Goal: Task Accomplishment & Management: Complete application form

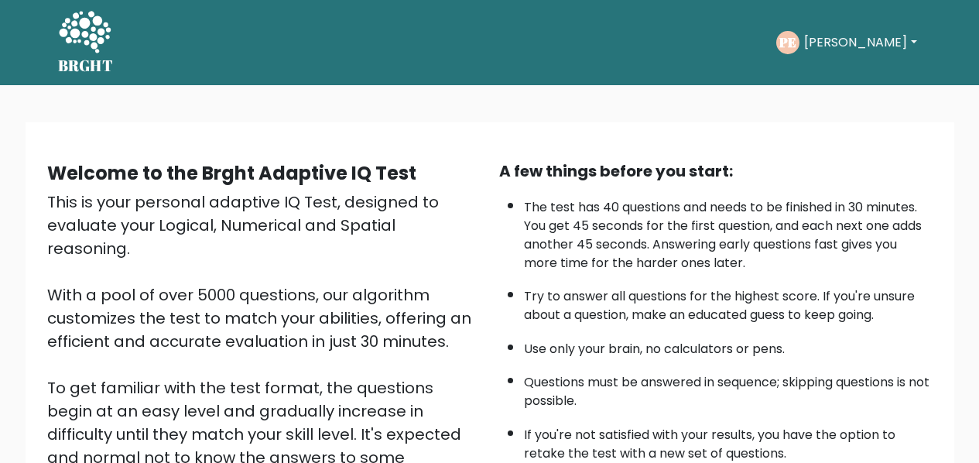
scroll to position [246, 0]
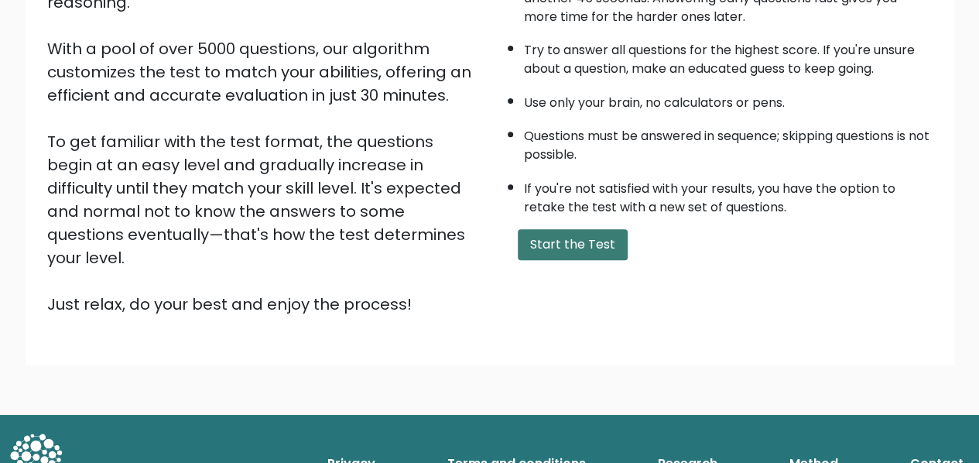
click at [588, 238] on button "Start the Test" at bounding box center [573, 244] width 110 height 31
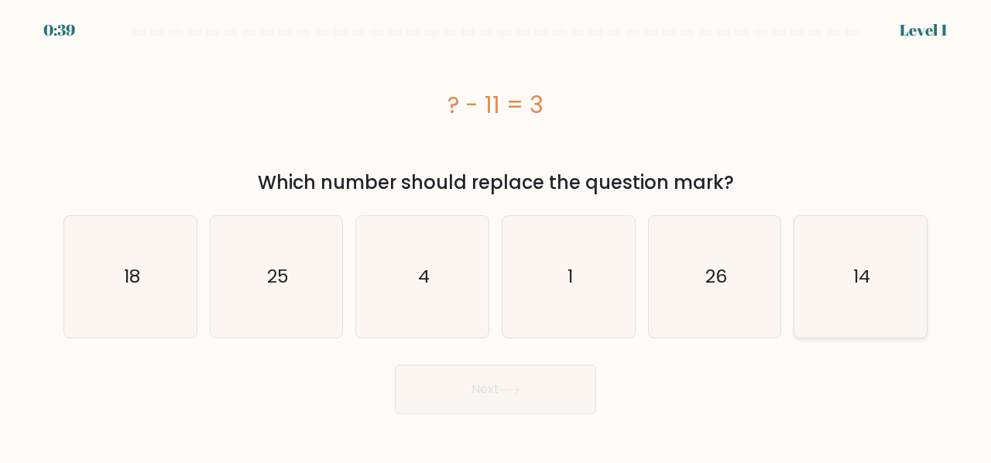
click at [865, 281] on text "14" at bounding box center [861, 277] width 17 height 26
click at [496, 235] on input "f. 14" at bounding box center [495, 233] width 1 height 4
radio input "true"
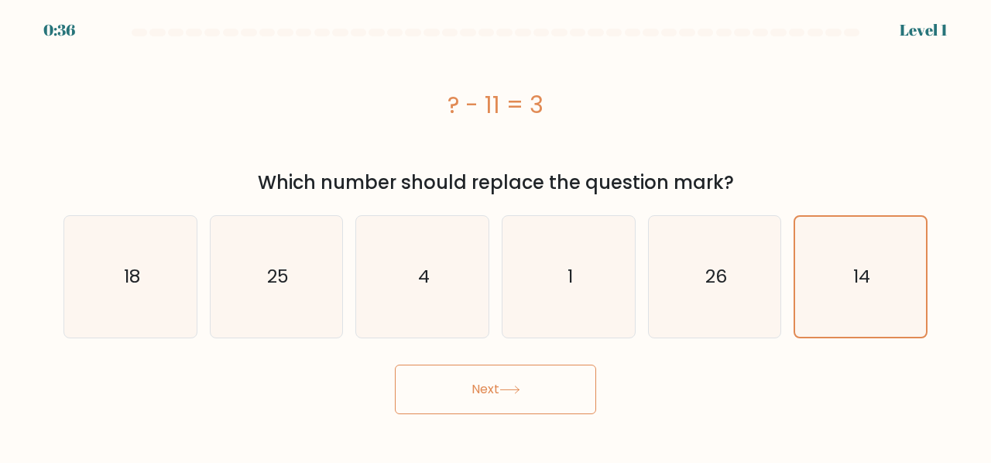
click at [539, 380] on button "Next" at bounding box center [495, 390] width 201 height 50
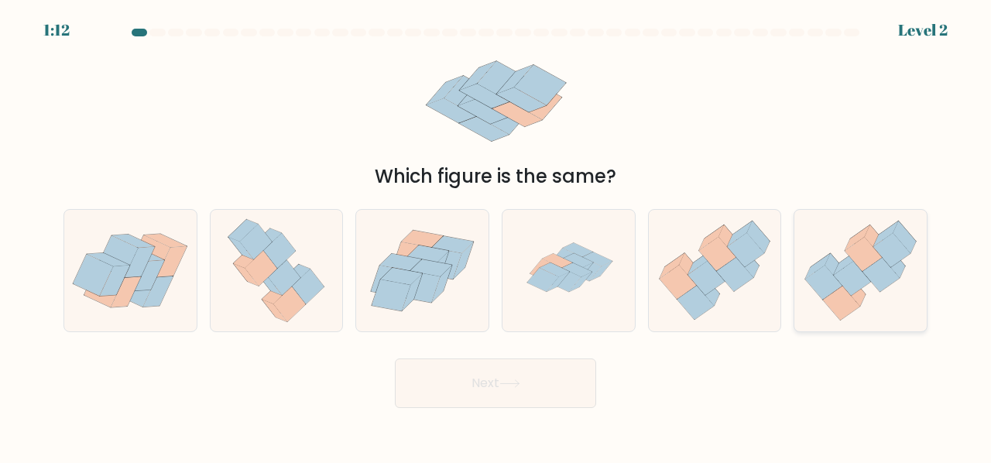
click at [869, 259] on icon at bounding box center [863, 254] width 37 height 34
click at [496, 235] on input "f." at bounding box center [495, 233] width 1 height 4
radio input "true"
click at [393, 281] on icon at bounding box center [402, 276] width 42 height 17
click at [495, 235] on input "c." at bounding box center [495, 233] width 1 height 4
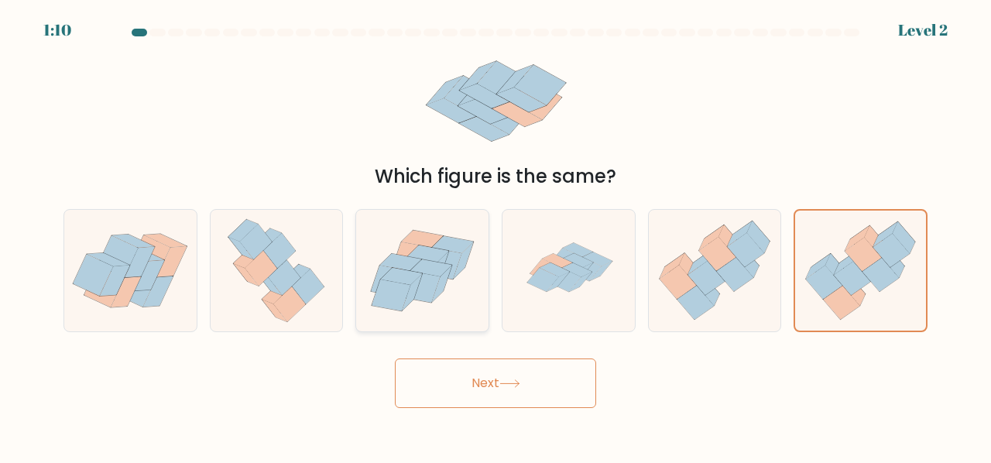
radio input "true"
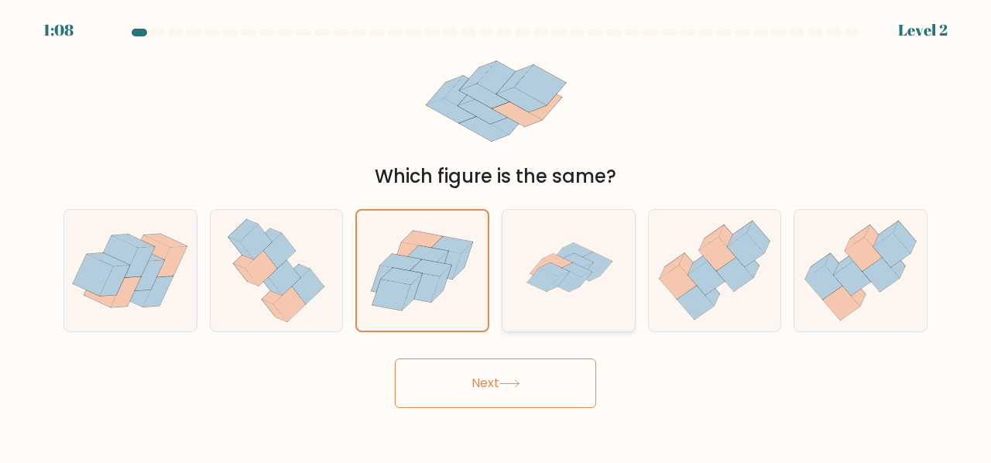
click at [632, 262] on div at bounding box center [569, 270] width 134 height 123
click at [496, 235] on input "d." at bounding box center [495, 233] width 1 height 4
radio input "true"
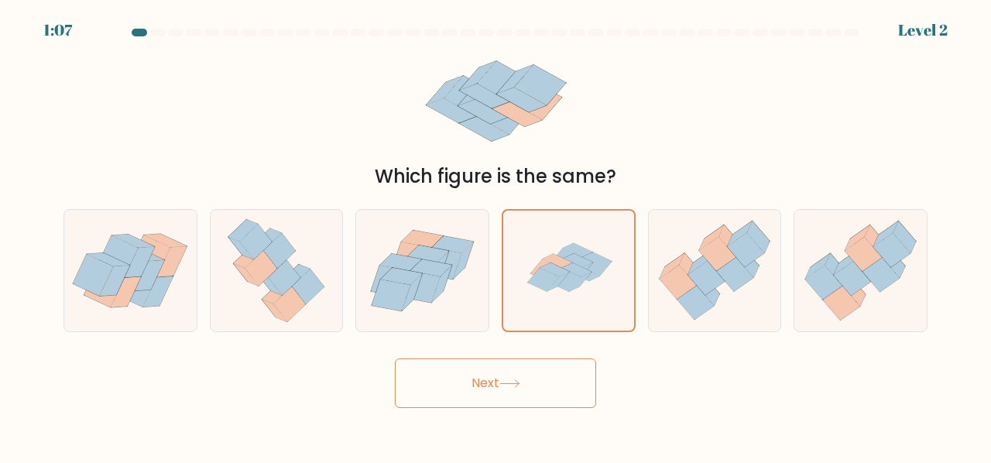
click at [537, 385] on button "Next" at bounding box center [495, 383] width 201 height 50
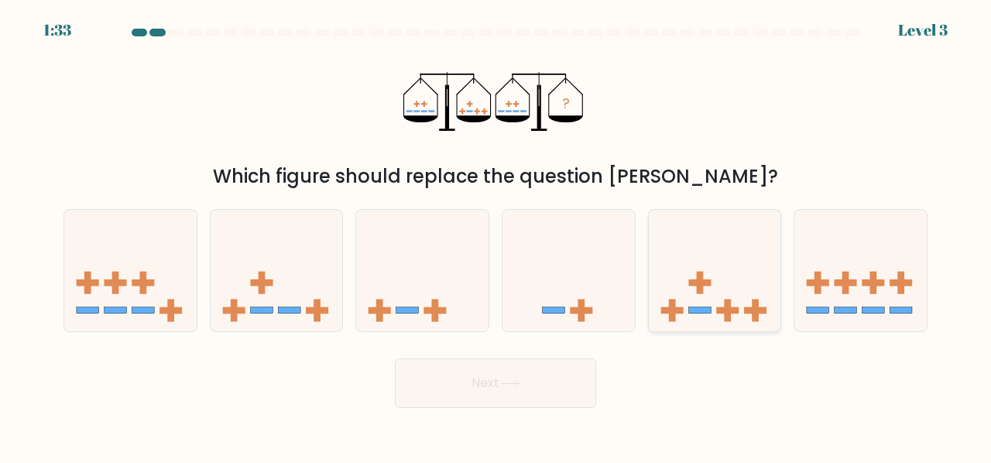
click at [694, 289] on icon at bounding box center [715, 270] width 132 height 109
click at [496, 235] on input "e." at bounding box center [495, 233] width 1 height 4
radio input "true"
click at [475, 386] on button "Next" at bounding box center [495, 383] width 201 height 50
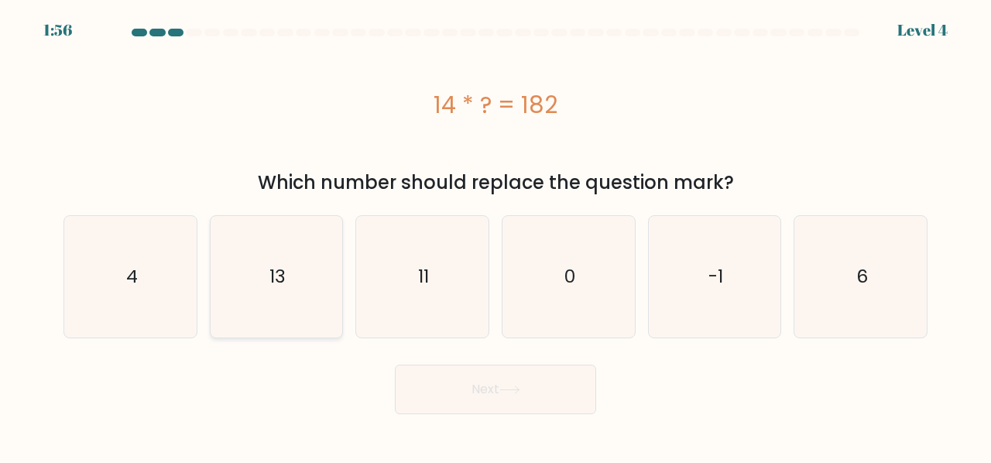
click at [262, 262] on icon "13" at bounding box center [277, 277] width 122 height 122
click at [495, 235] on input "b. 13" at bounding box center [495, 233] width 1 height 4
radio input "true"
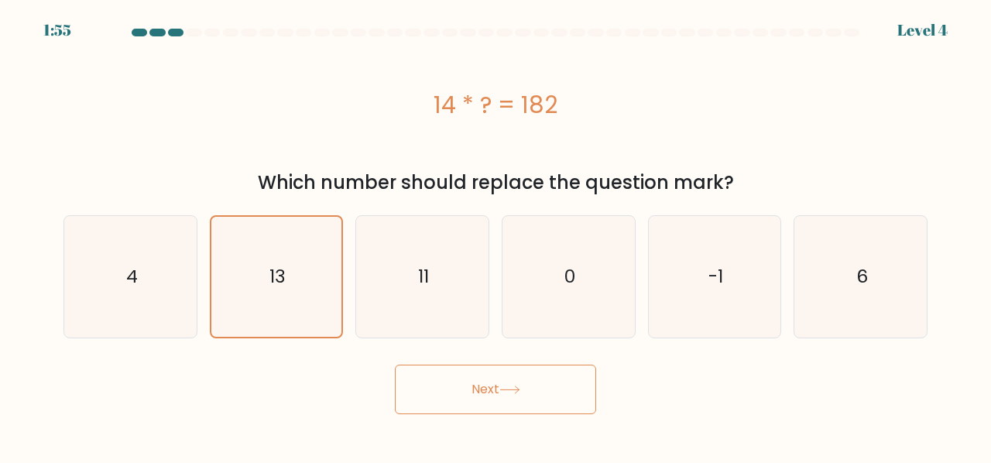
click at [496, 388] on button "Next" at bounding box center [495, 390] width 201 height 50
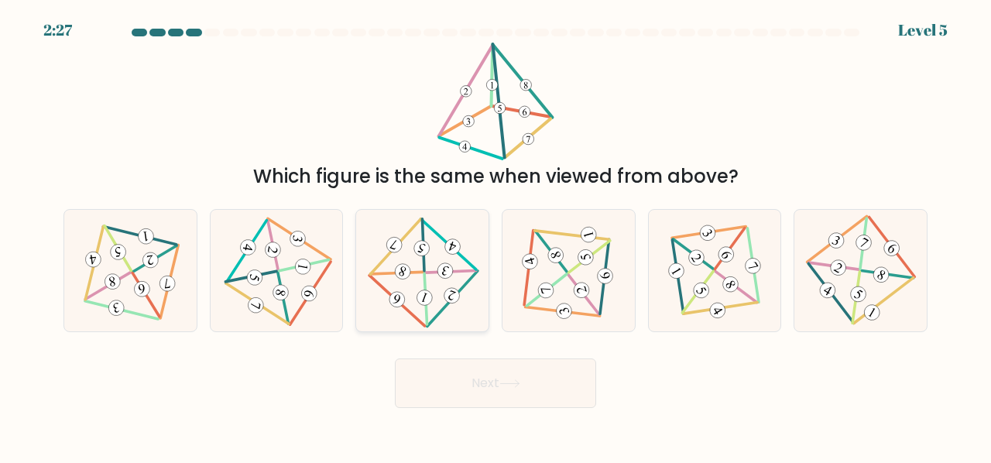
click at [432, 276] on icon at bounding box center [423, 270] width 98 height 97
click at [495, 235] on input "c." at bounding box center [495, 233] width 1 height 4
radio input "true"
click at [504, 379] on button "Next" at bounding box center [495, 383] width 201 height 50
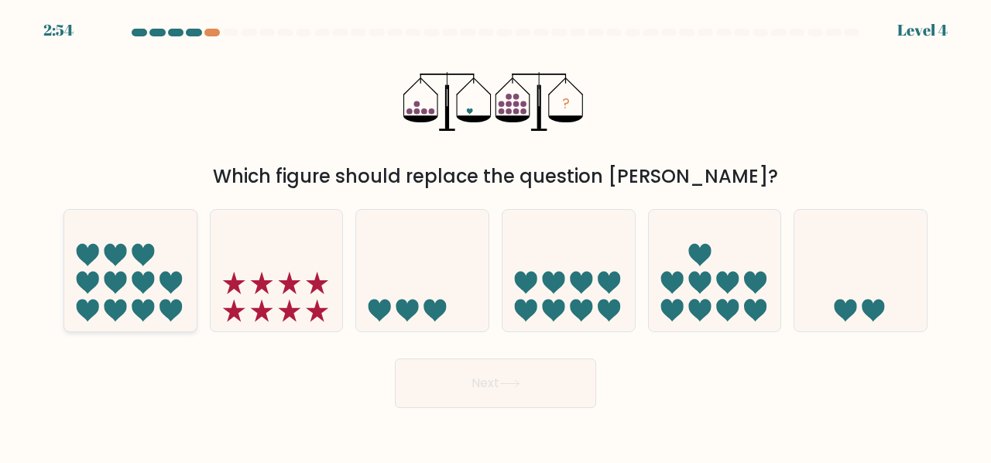
click at [147, 274] on icon at bounding box center [143, 283] width 22 height 22
click at [495, 235] on input "a." at bounding box center [495, 233] width 1 height 4
radio input "true"
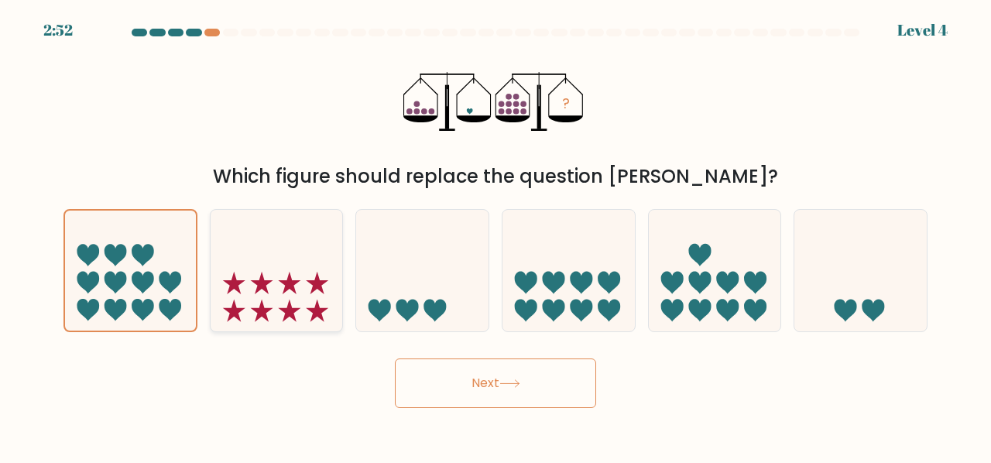
click at [276, 262] on icon at bounding box center [277, 270] width 132 height 109
click at [495, 235] on input "b." at bounding box center [495, 233] width 1 height 4
radio input "true"
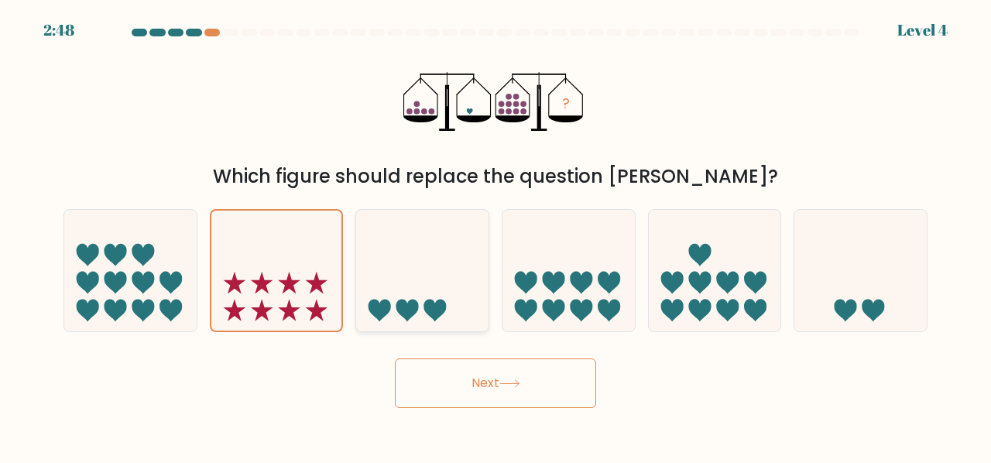
click at [449, 263] on icon at bounding box center [422, 270] width 132 height 109
click at [495, 235] on input "c." at bounding box center [495, 233] width 1 height 4
radio input "true"
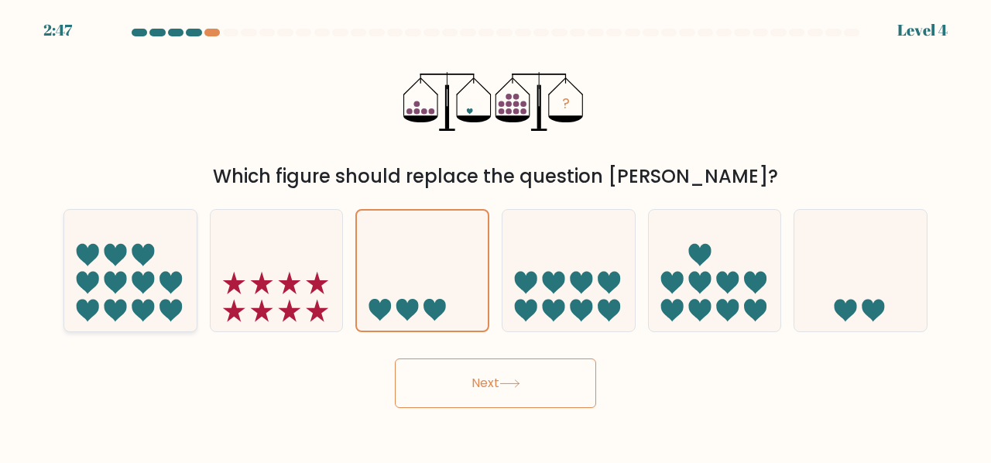
click at [124, 253] on icon at bounding box center [116, 255] width 22 height 22
click at [495, 235] on input "a." at bounding box center [495, 233] width 1 height 4
radio input "true"
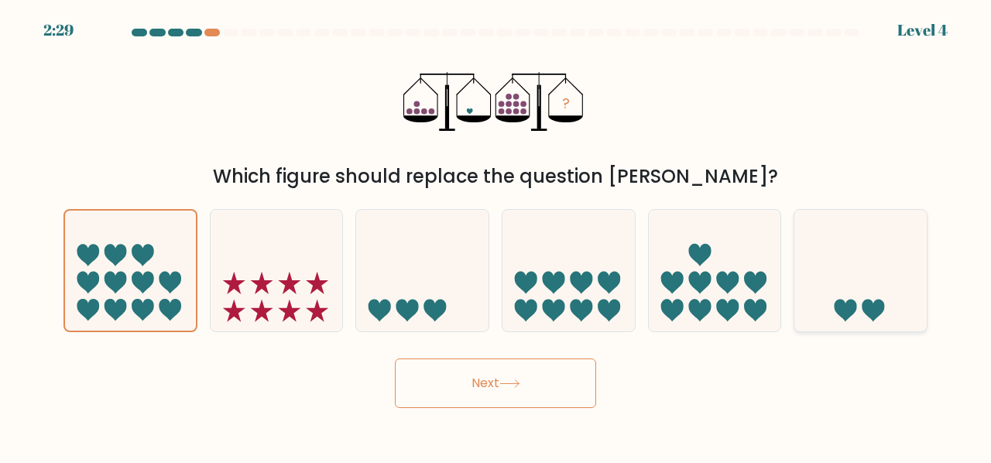
click at [844, 285] on icon at bounding box center [860, 270] width 132 height 109
click at [496, 235] on input "f." at bounding box center [495, 233] width 1 height 4
radio input "true"
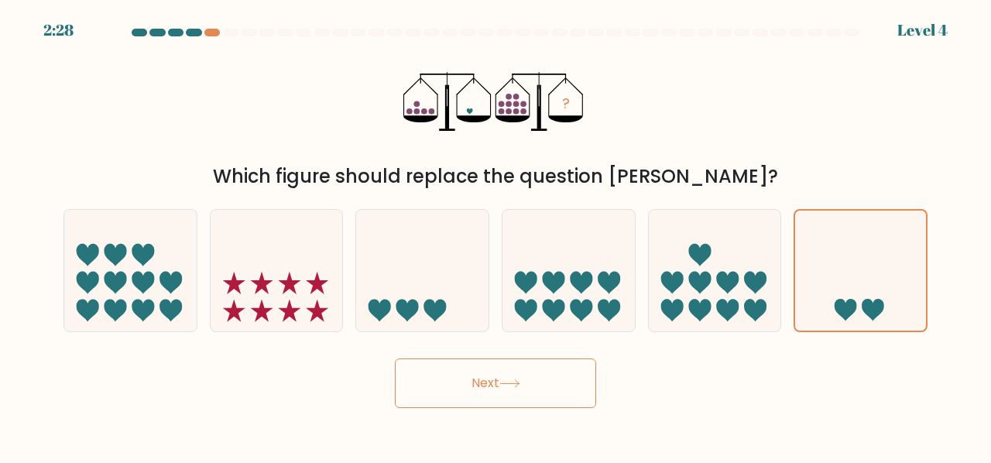
click at [538, 375] on button "Next" at bounding box center [495, 383] width 201 height 50
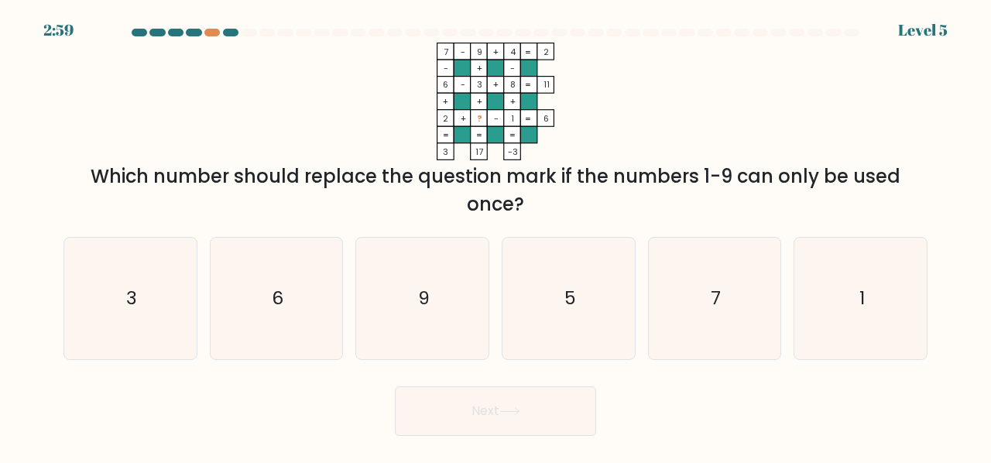
click at [638, 300] on div "d. 5" at bounding box center [568, 298] width 146 height 123
click at [595, 315] on icon "5" at bounding box center [569, 299] width 122 height 122
click at [496, 235] on input "d. 5" at bounding box center [495, 233] width 1 height 4
radio input "true"
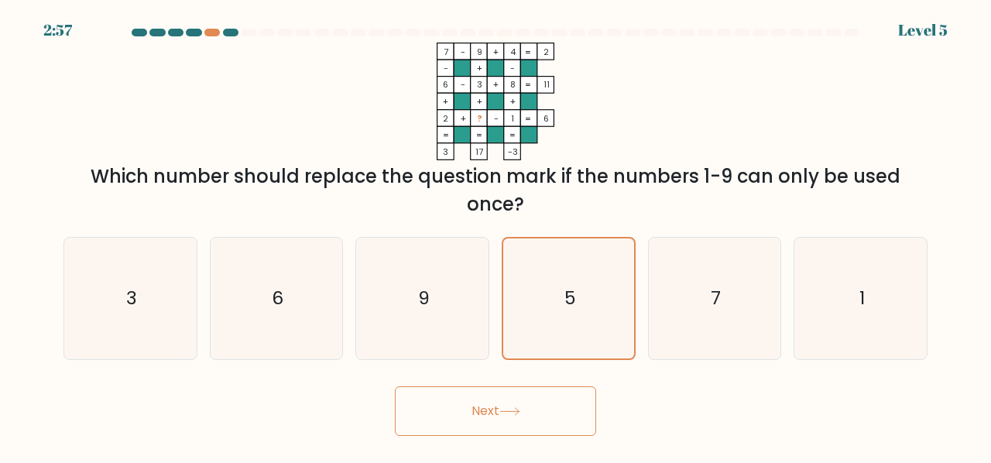
click at [531, 402] on button "Next" at bounding box center [495, 411] width 201 height 50
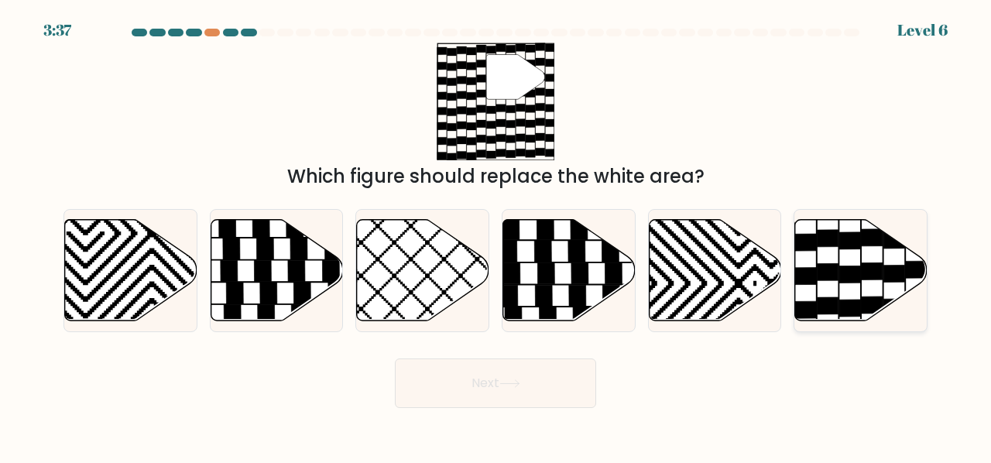
click at [802, 268] on icon at bounding box center [805, 276] width 21 height 17
click at [496, 235] on input "f." at bounding box center [495, 233] width 1 height 4
radio input "true"
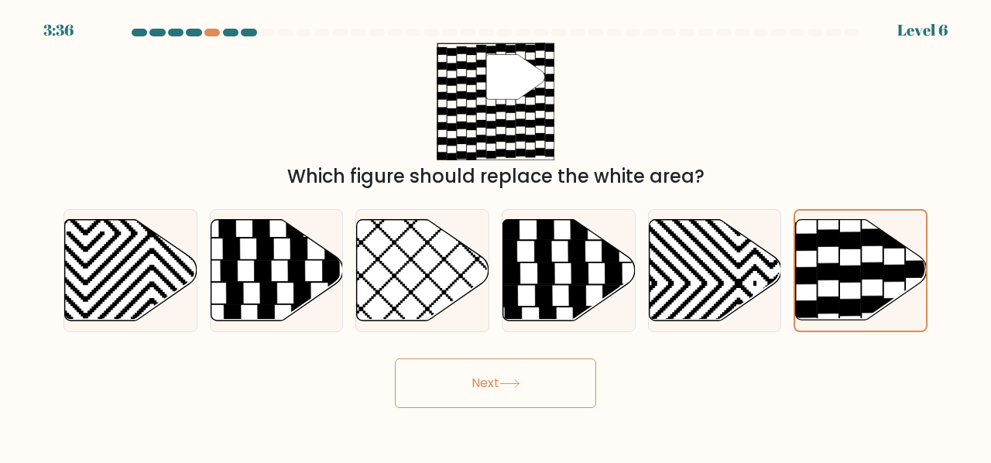
click at [474, 386] on button "Next" at bounding box center [495, 383] width 201 height 50
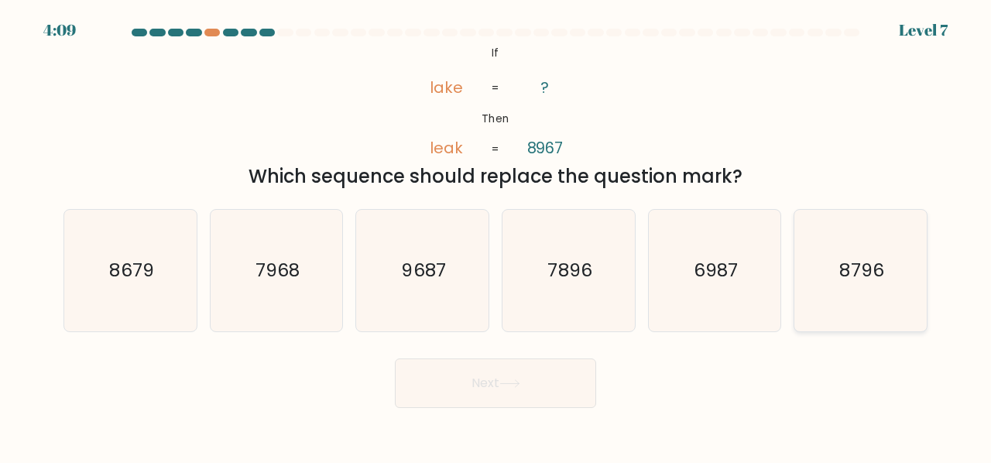
click at [838, 288] on icon "8796" at bounding box center [861, 271] width 122 height 122
click at [496, 235] on input "f. 8796" at bounding box center [495, 233] width 1 height 4
radio input "true"
click at [523, 372] on button "Next" at bounding box center [495, 383] width 201 height 50
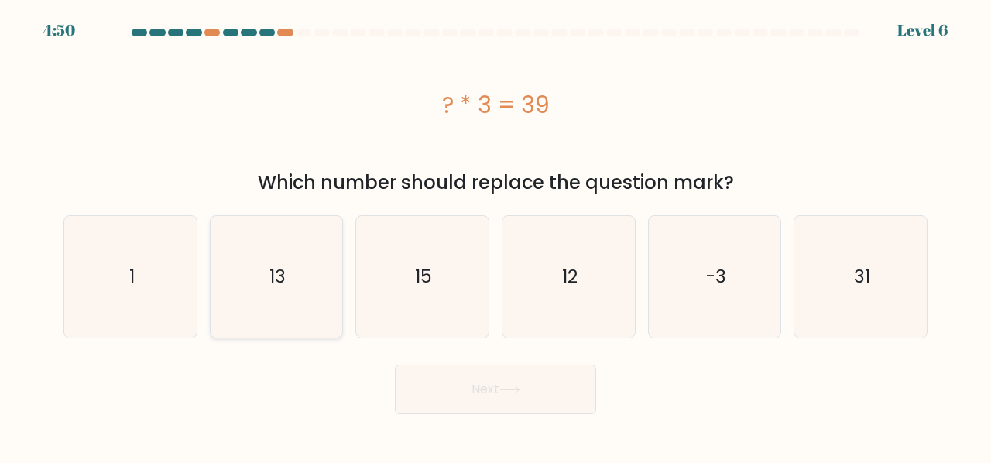
click at [272, 278] on text "13" at bounding box center [277, 277] width 16 height 26
click at [495, 235] on input "b. 13" at bounding box center [495, 233] width 1 height 4
radio input "true"
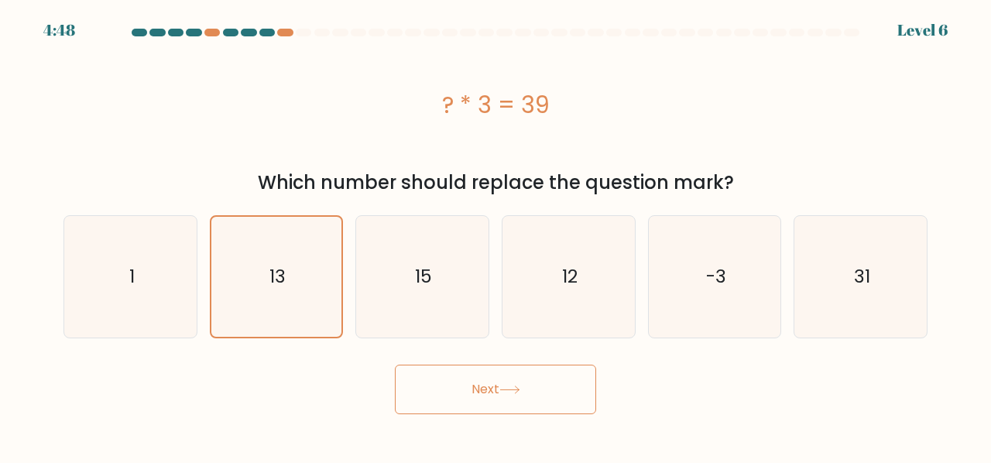
click at [469, 386] on button "Next" at bounding box center [495, 390] width 201 height 50
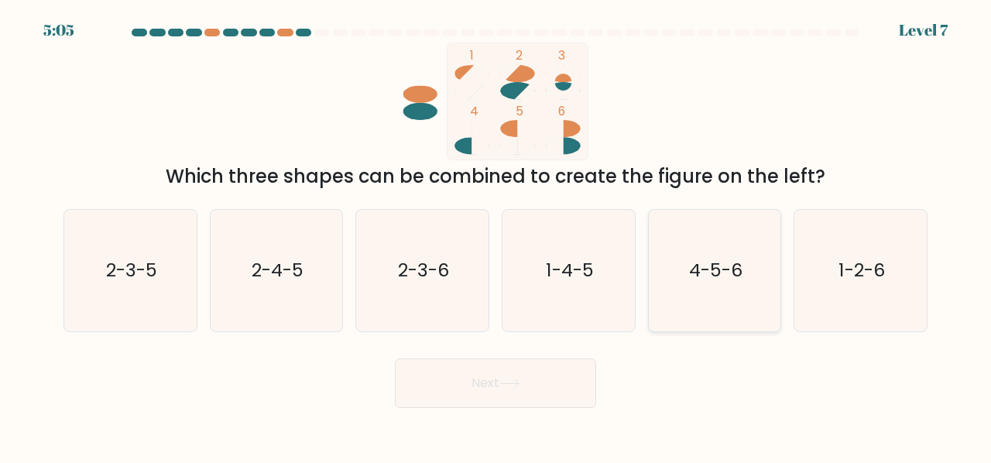
click at [698, 284] on icon "4-5-6" at bounding box center [715, 271] width 122 height 122
click at [496, 235] on input "e. 4-5-6" at bounding box center [495, 233] width 1 height 4
radio input "true"
click at [516, 386] on icon at bounding box center [509, 383] width 21 height 9
click at [502, 390] on button "Next" at bounding box center [495, 383] width 201 height 50
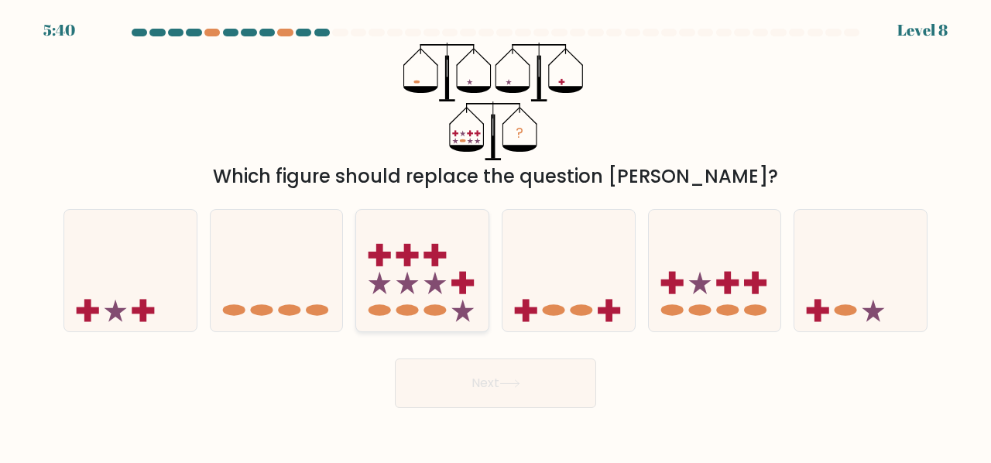
click at [396, 262] on icon at bounding box center [422, 270] width 132 height 109
click at [495, 235] on input "c." at bounding box center [495, 233] width 1 height 4
radio input "true"
click at [675, 309] on ellipse at bounding box center [671, 310] width 22 height 12
click at [496, 235] on input "e." at bounding box center [495, 233] width 1 height 4
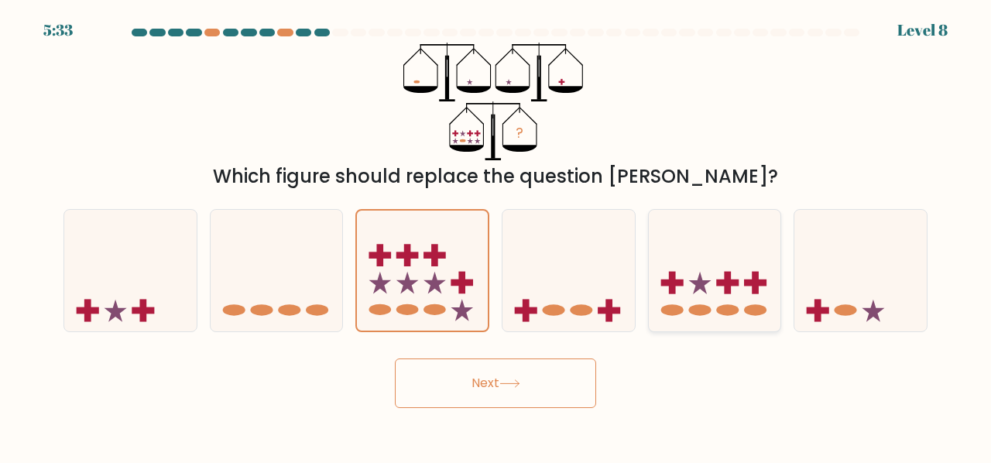
radio input "true"
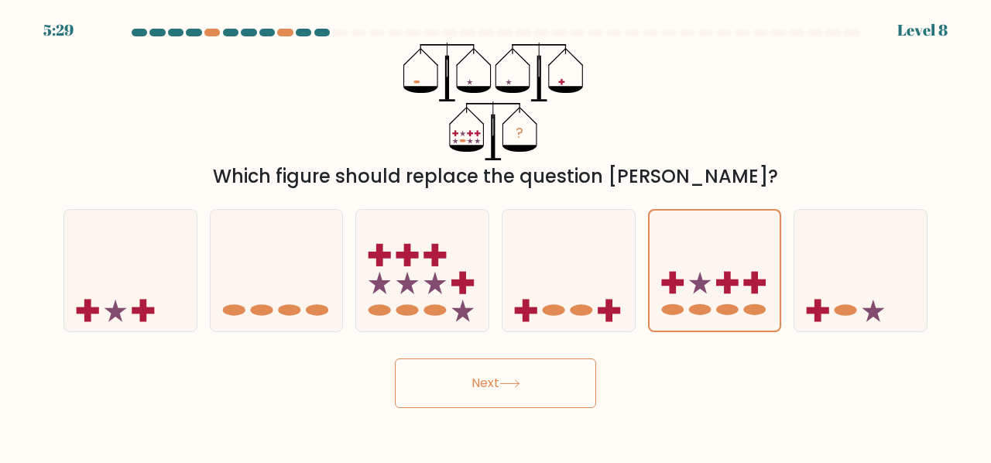
click at [486, 380] on button "Next" at bounding box center [495, 383] width 201 height 50
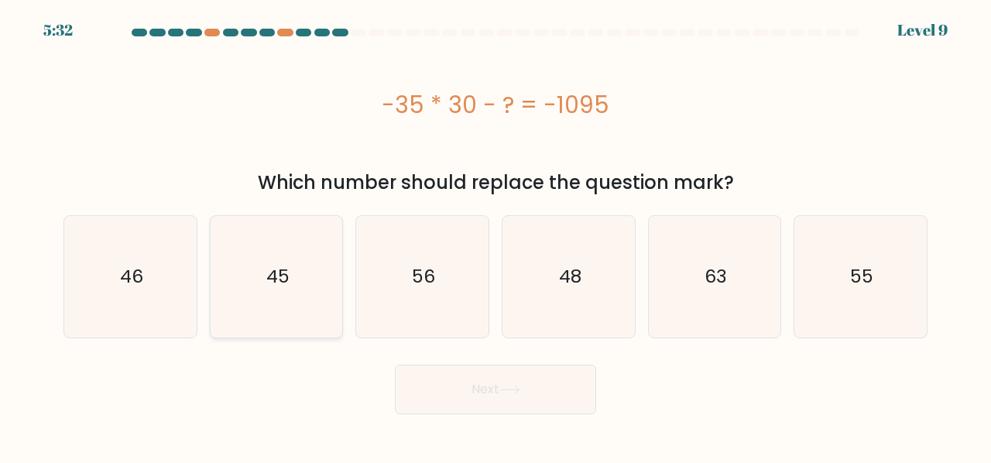
click at [293, 290] on icon "45" at bounding box center [277, 277] width 122 height 122
click at [495, 235] on input "b. 45" at bounding box center [495, 233] width 1 height 4
radio input "true"
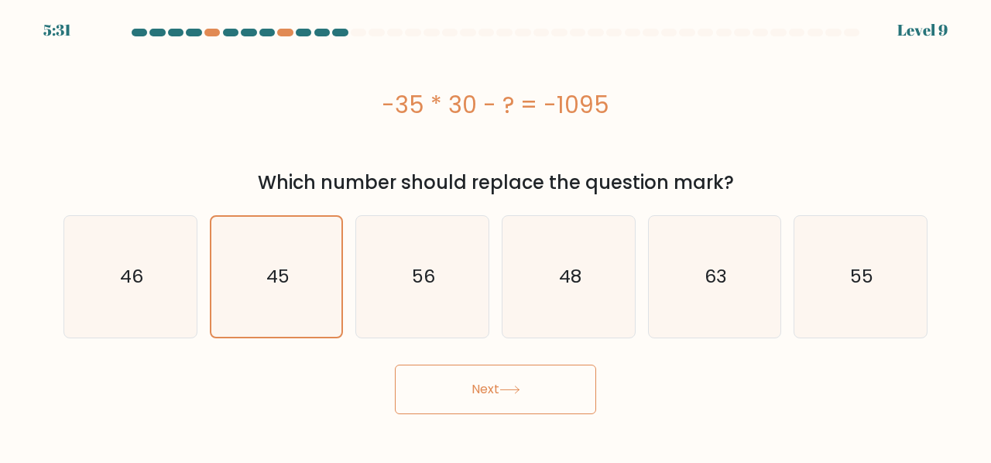
click at [474, 395] on button "Next" at bounding box center [495, 390] width 201 height 50
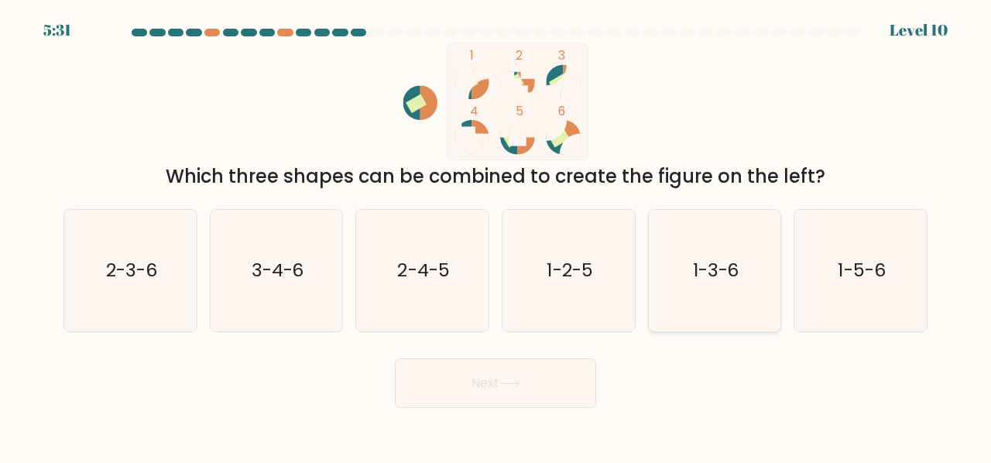
click at [718, 273] on text "1-3-6" at bounding box center [716, 270] width 46 height 26
click at [496, 235] on input "e. 1-3-6" at bounding box center [495, 233] width 1 height 4
radio input "true"
click at [542, 365] on button "Next" at bounding box center [495, 383] width 201 height 50
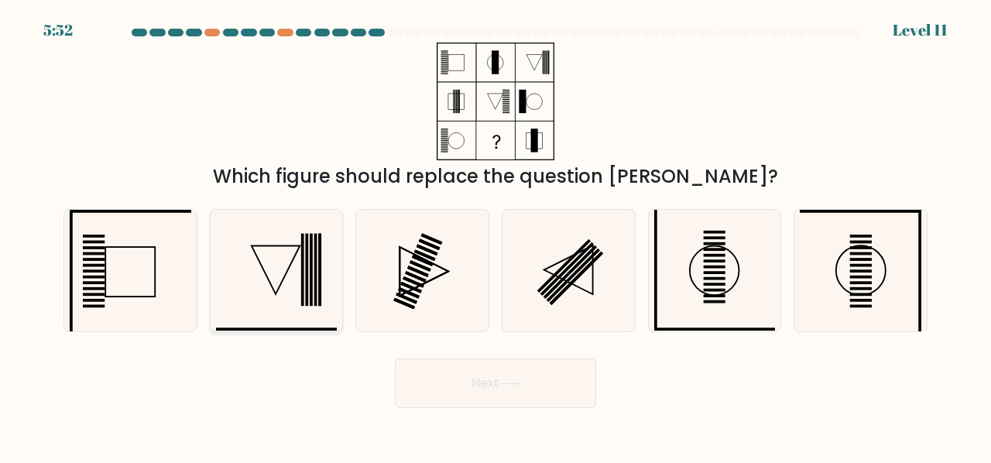
click at [231, 273] on icon at bounding box center [277, 271] width 122 height 122
click at [495, 235] on input "b." at bounding box center [495, 233] width 1 height 4
radio input "true"
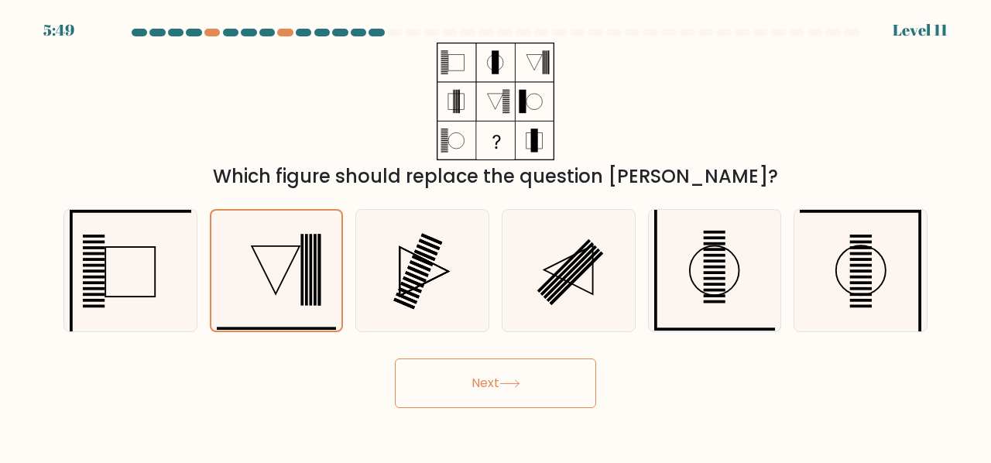
click at [532, 386] on button "Next" at bounding box center [495, 383] width 201 height 50
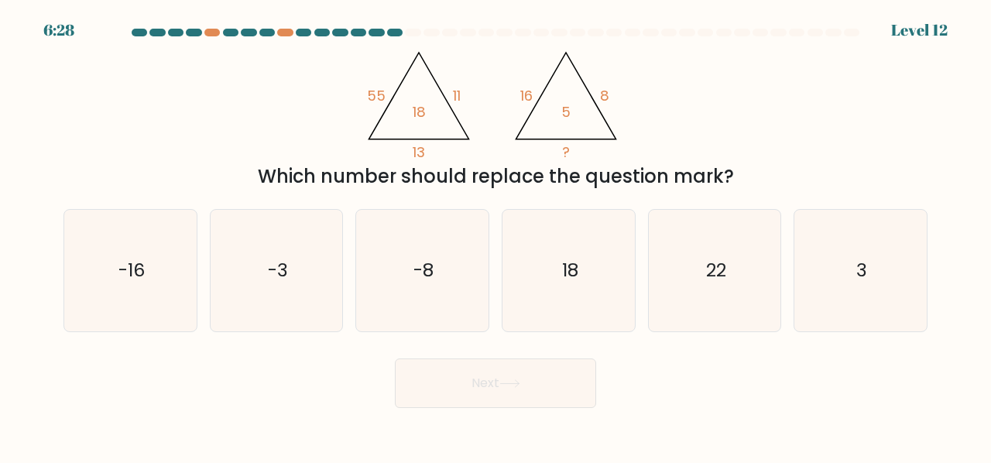
drag, startPoint x: 341, startPoint y: 65, endPoint x: 818, endPoint y: 170, distance: 489.1
click at [818, 170] on div "@import url('https://fonts.googleapis.com/css?family=Abril+Fatface:400,100,100i…" at bounding box center [495, 117] width 882 height 148
copy div "55 11 13 18 @import url('https://fonts.googleapis.com/css?family=Abril+Fatface:…"
click at [259, 365] on div "Next" at bounding box center [495, 379] width 882 height 57
click at [912, 256] on icon "3" at bounding box center [861, 271] width 122 height 122
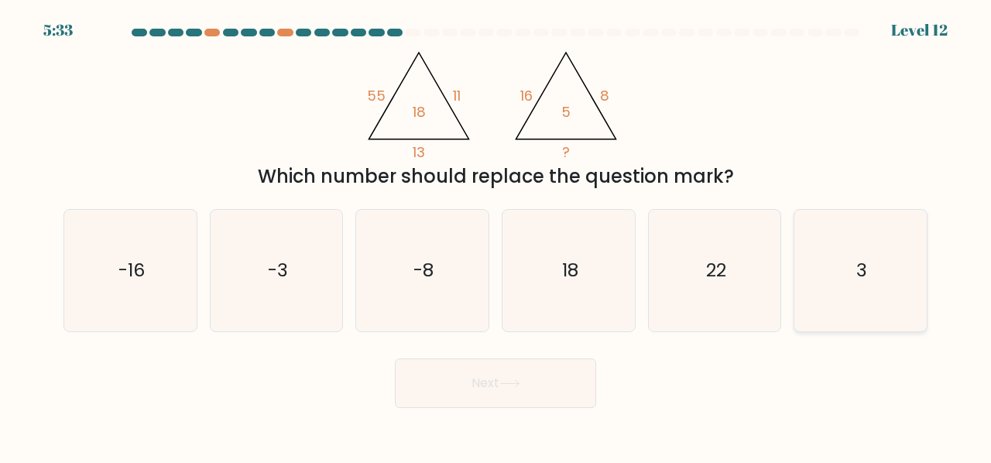
click at [496, 235] on input "f. 3" at bounding box center [495, 233] width 1 height 4
radio input "true"
click at [500, 372] on button "Next" at bounding box center [495, 383] width 201 height 50
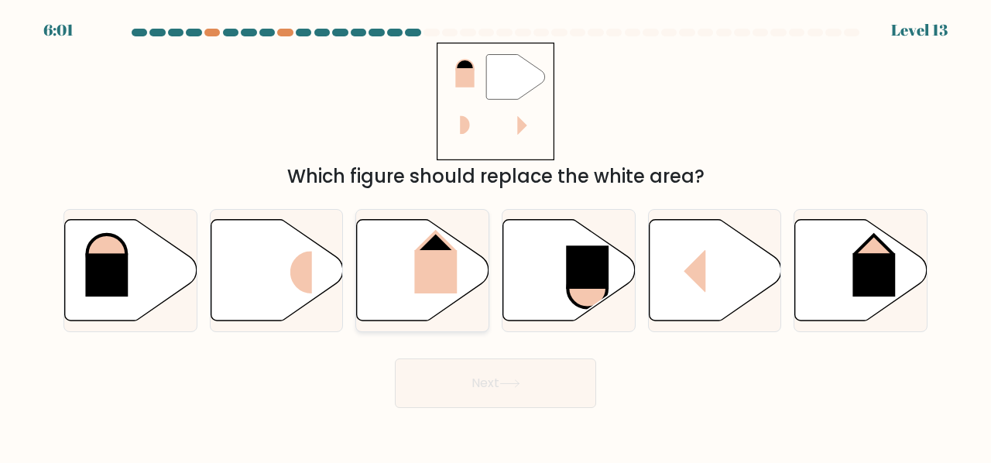
click at [401, 242] on icon at bounding box center [423, 269] width 132 height 101
click at [495, 235] on input "c." at bounding box center [495, 233] width 1 height 4
radio input "true"
click at [503, 386] on icon at bounding box center [509, 383] width 21 height 9
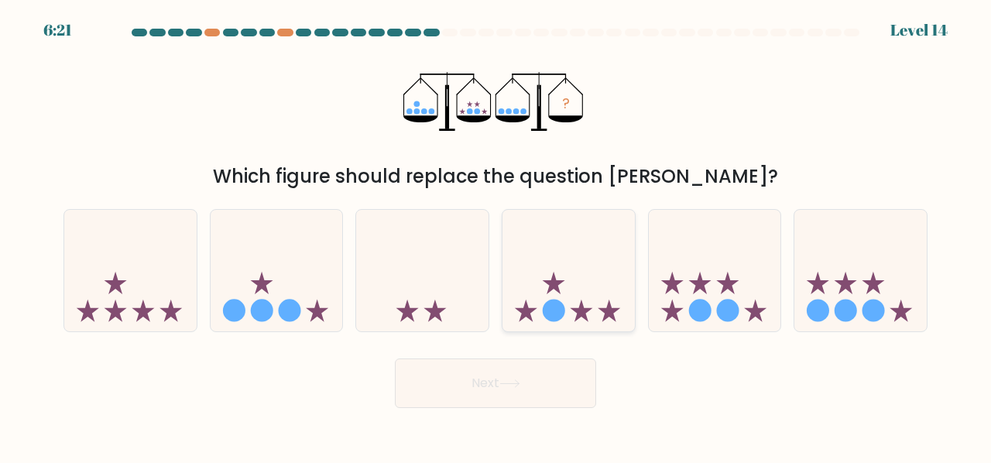
click at [565, 298] on icon at bounding box center [568, 270] width 132 height 109
click at [496, 235] on input "d." at bounding box center [495, 233] width 1 height 4
radio input "true"
click at [484, 385] on button "Next" at bounding box center [495, 383] width 201 height 50
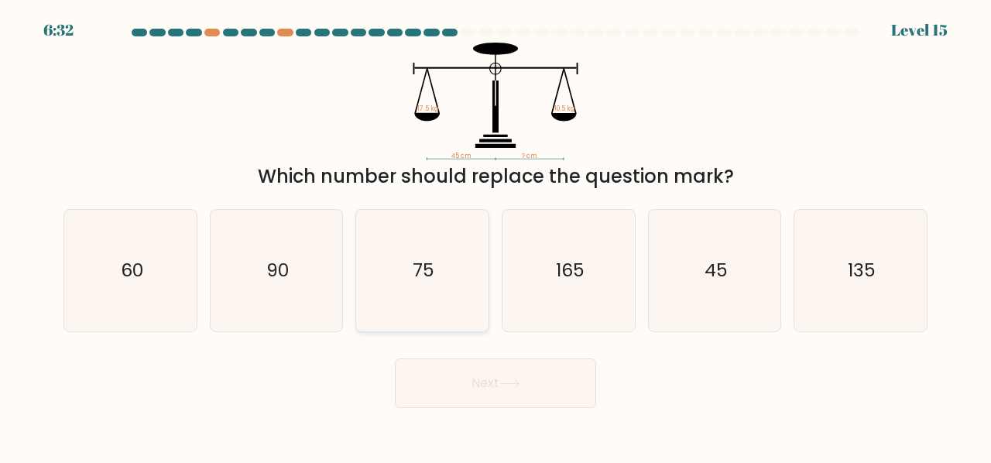
click at [416, 253] on icon "75" at bounding box center [423, 271] width 122 height 122
click at [495, 235] on input "c. 75" at bounding box center [495, 233] width 1 height 4
radio input "true"
click at [505, 382] on icon at bounding box center [509, 383] width 21 height 9
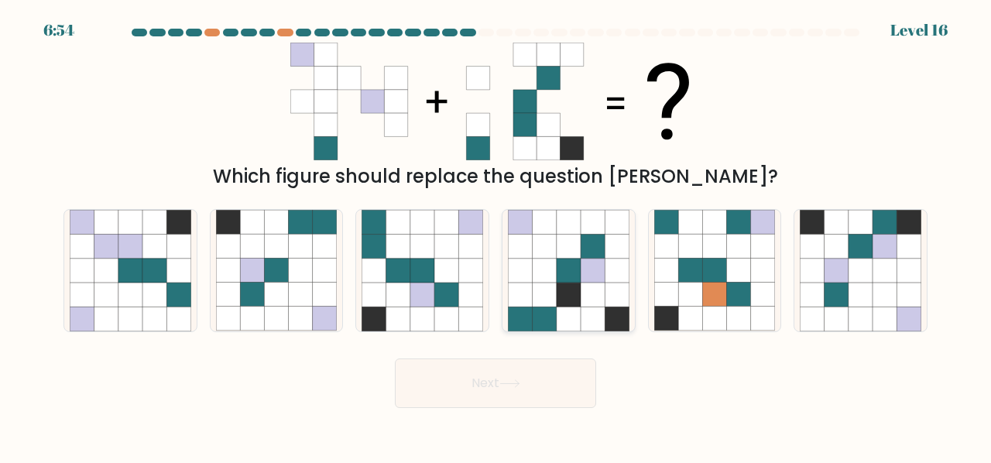
click at [595, 320] on icon at bounding box center [593, 319] width 24 height 24
click at [496, 235] on input "d." at bounding box center [495, 233] width 1 height 4
radio input "true"
click at [547, 294] on icon at bounding box center [545, 295] width 24 height 24
click at [496, 235] on input "d." at bounding box center [495, 233] width 1 height 4
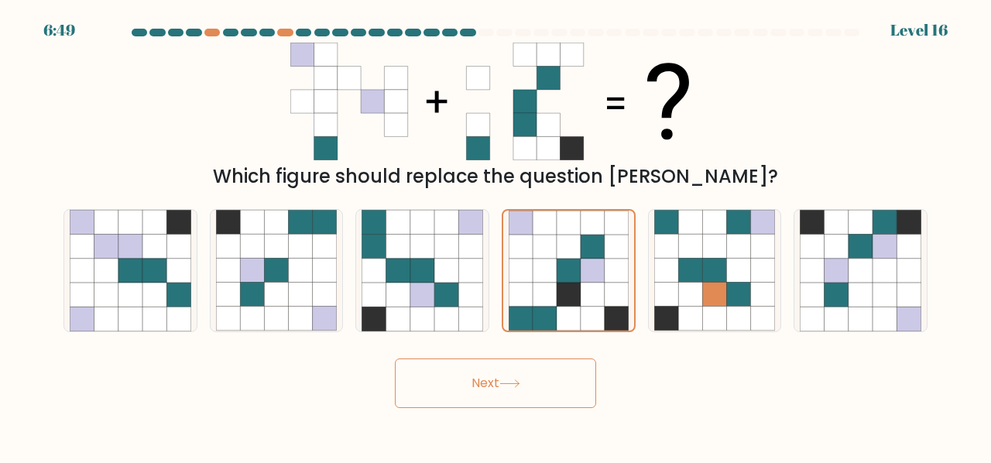
click at [502, 379] on button "Next" at bounding box center [495, 383] width 201 height 50
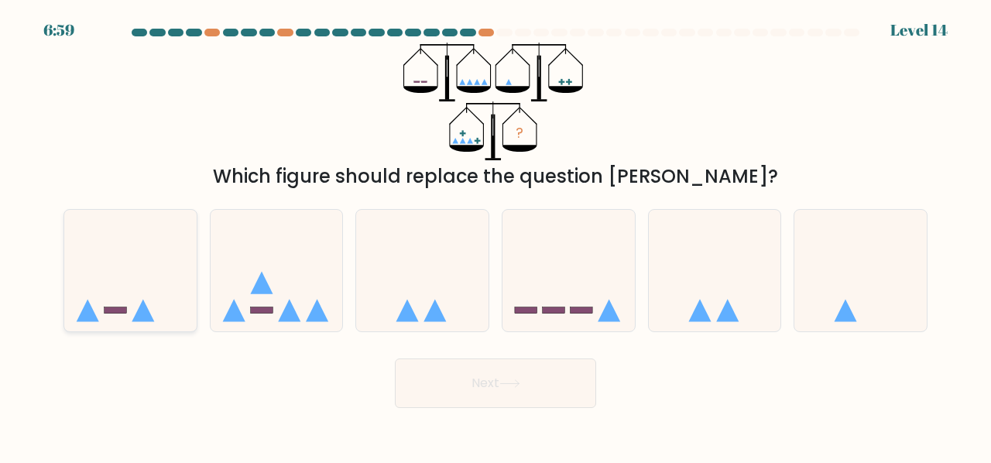
click at [160, 308] on icon at bounding box center [130, 270] width 132 height 109
click at [495, 235] on input "a." at bounding box center [495, 233] width 1 height 4
radio input "true"
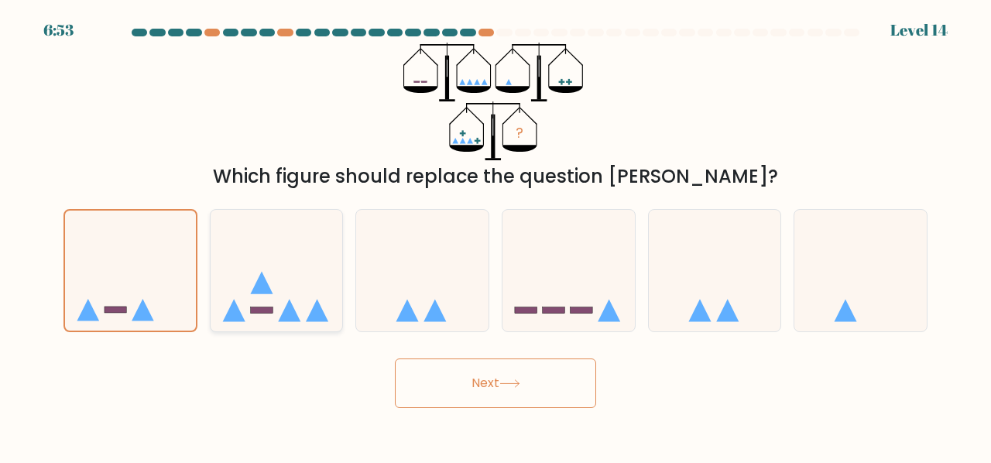
click at [297, 272] on icon at bounding box center [277, 270] width 132 height 109
click at [495, 235] on input "b." at bounding box center [495, 233] width 1 height 4
radio input "true"
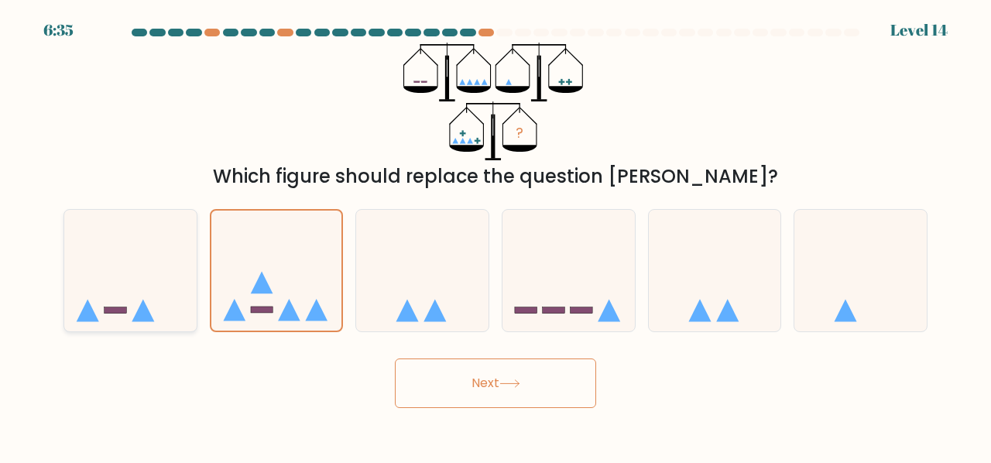
click at [137, 286] on icon at bounding box center [130, 270] width 132 height 109
click at [495, 235] on input "a." at bounding box center [495, 233] width 1 height 4
radio input "true"
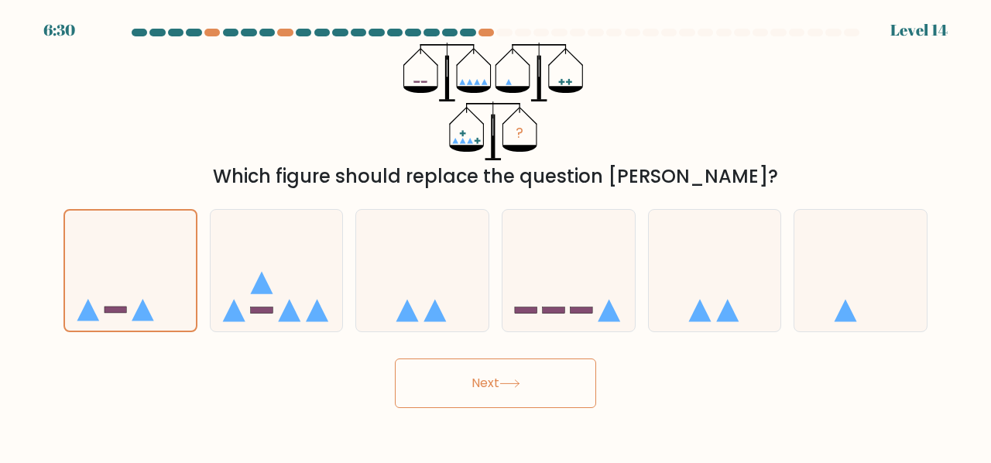
click at [505, 391] on button "Next" at bounding box center [495, 383] width 201 height 50
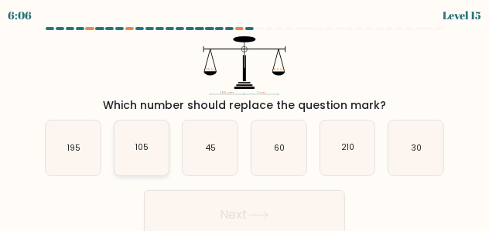
click at [150, 154] on icon "105" at bounding box center [142, 148] width 55 height 55
click at [245, 120] on input "b. 105" at bounding box center [245, 118] width 1 height 4
radio input "true"
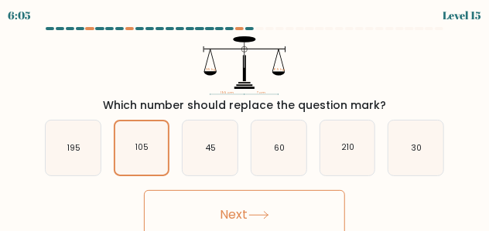
click at [238, 206] on button "Next" at bounding box center [244, 215] width 201 height 50
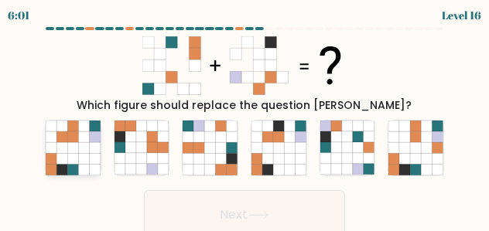
click at [81, 147] on icon at bounding box center [83, 147] width 11 height 11
click at [245, 120] on input "a." at bounding box center [245, 118] width 1 height 4
radio input "true"
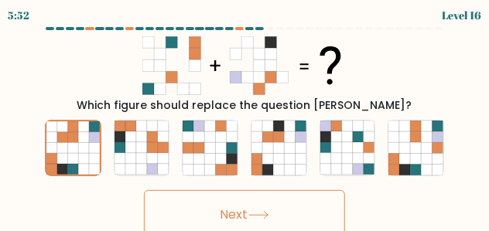
click at [260, 211] on icon at bounding box center [258, 215] width 21 height 9
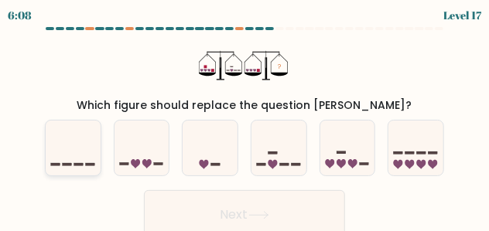
click at [87, 149] on icon at bounding box center [73, 148] width 55 height 46
click at [245, 120] on input "a." at bounding box center [245, 118] width 1 height 4
radio input "true"
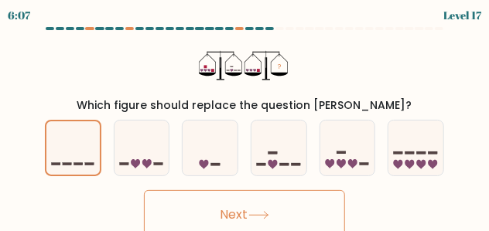
click at [210, 201] on button "Next" at bounding box center [244, 215] width 201 height 50
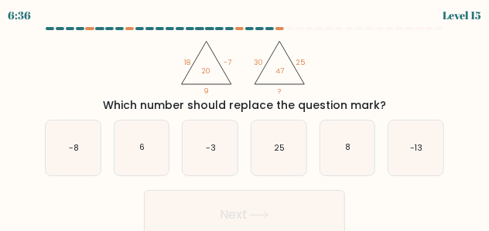
drag, startPoint x: 156, startPoint y: 46, endPoint x: 391, endPoint y: 106, distance: 242.0
click at [391, 106] on div "@import url('https://fonts.googleapis.com/css?family=Abril+Fatface:400,100,100i…" at bounding box center [245, 74] width 418 height 77
copy div "18 -7 9 20 @import url('https://fonts.googleapis.com/css?family=Abril+Fatface:4…"
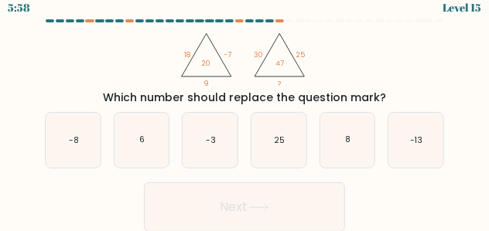
click at [370, 73] on div "@import url('https://fonts.googleapis.com/css?family=Abril+Fatface:400,100,100i…" at bounding box center [245, 67] width 418 height 77
click at [91, 144] on icon "-8" at bounding box center [73, 140] width 55 height 55
click at [245, 112] on input "a. -8" at bounding box center [245, 110] width 1 height 4
radio input "true"
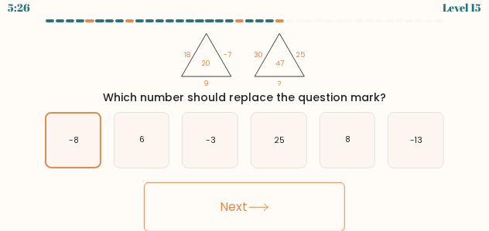
click at [259, 209] on icon at bounding box center [258, 208] width 21 height 9
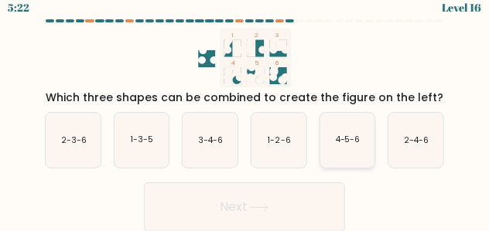
click at [351, 131] on icon "4-5-6" at bounding box center [347, 140] width 55 height 55
click at [245, 112] on input "e. 4-5-6" at bounding box center [245, 110] width 1 height 4
radio input "true"
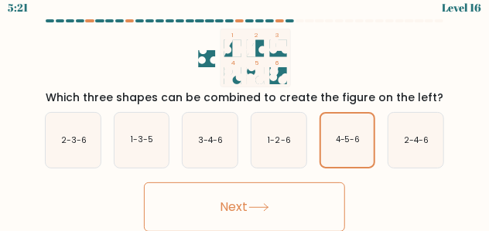
click at [255, 213] on button "Next" at bounding box center [244, 208] width 201 height 50
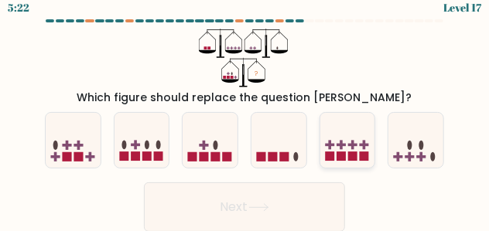
click at [329, 144] on rect at bounding box center [329, 145] width 9 height 3
click at [245, 112] on input "e." at bounding box center [245, 110] width 1 height 4
radio input "true"
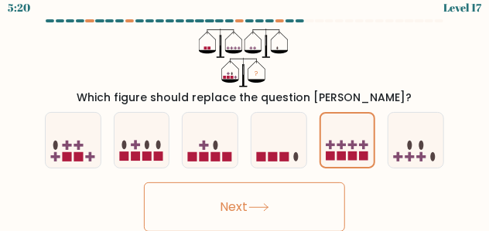
click at [261, 213] on button "Next" at bounding box center [244, 208] width 201 height 50
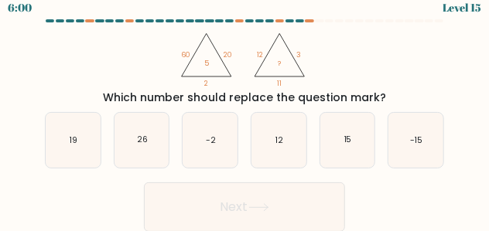
drag, startPoint x: 176, startPoint y: 33, endPoint x: 382, endPoint y: 92, distance: 213.6
click at [382, 92] on div "@import url('https://fonts.googleapis.com/css?family=Abril+Fatface:400,100,100i…" at bounding box center [245, 67] width 418 height 77
copy div "60 20 2 5 @import url('https://fonts.googleapis.com/css?family=Abril+Fatface:40…"
click at [158, 67] on div "@import url('https://fonts.googleapis.com/css?family=Abril+Fatface:400,100,100i…" at bounding box center [245, 67] width 418 height 77
click at [325, 148] on icon "15" at bounding box center [347, 140] width 55 height 55
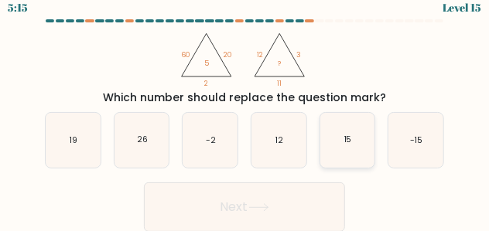
click at [245, 112] on input "e. 15" at bounding box center [245, 110] width 1 height 4
radio input "true"
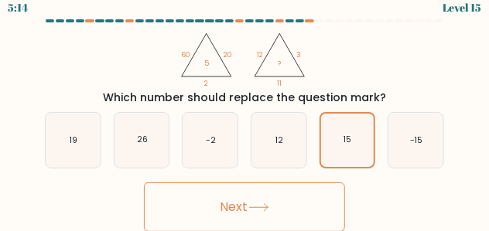
click at [275, 195] on button "Next" at bounding box center [244, 208] width 201 height 50
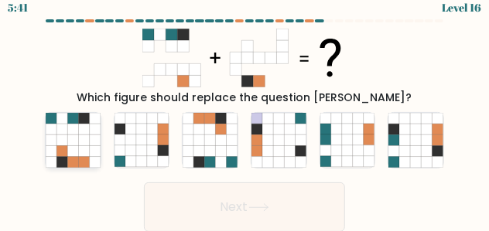
click at [88, 143] on icon at bounding box center [83, 140] width 11 height 11
click at [245, 112] on input "a." at bounding box center [245, 110] width 1 height 4
radio input "true"
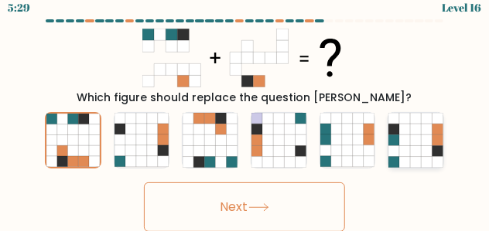
click at [434, 139] on icon at bounding box center [438, 140] width 11 height 11
click at [245, 112] on input "f." at bounding box center [245, 110] width 1 height 4
radio input "true"
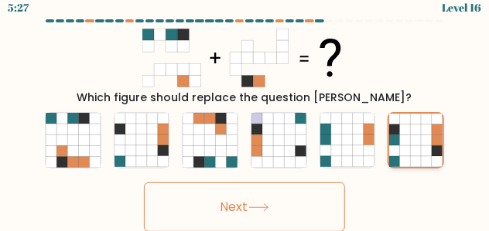
click at [423, 139] on icon at bounding box center [426, 140] width 11 height 11
click at [245, 112] on input "f." at bounding box center [245, 110] width 1 height 4
click at [227, 217] on button "Next" at bounding box center [244, 208] width 201 height 50
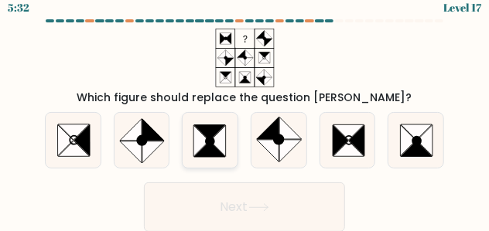
click at [225, 136] on icon at bounding box center [218, 140] width 15 height 31
click at [245, 112] on input "c." at bounding box center [245, 110] width 1 height 4
radio input "true"
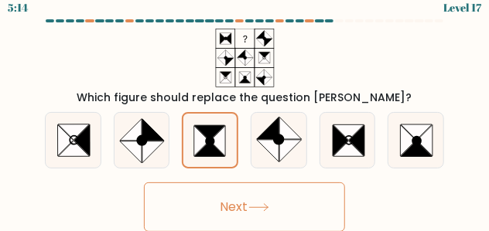
click at [247, 195] on button "Next" at bounding box center [244, 208] width 201 height 50
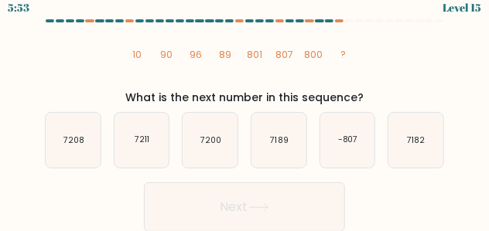
drag, startPoint x: 122, startPoint y: 50, endPoint x: 365, endPoint y: 96, distance: 246.7
click at [365, 96] on div "image/svg+xml 10 90 96 89 801 807 800 ? What is the next number in this sequenc…" at bounding box center [245, 67] width 418 height 77
copy div "10 90 96 89 801 807 800 ? What is the next number in this sequence?"
click at [259, 73] on icon "image/svg+xml 10 90 96 89 801 807 800 ?" at bounding box center [244, 58] width 235 height 59
click at [60, 136] on icon "7208" at bounding box center [73, 140] width 55 height 55
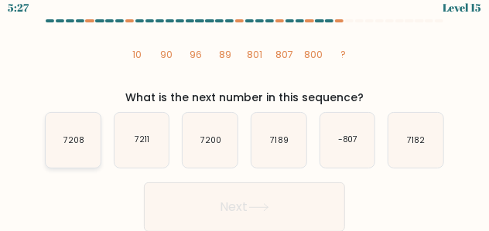
click at [245, 112] on input "a. 7208" at bounding box center [245, 110] width 1 height 4
radio input "true"
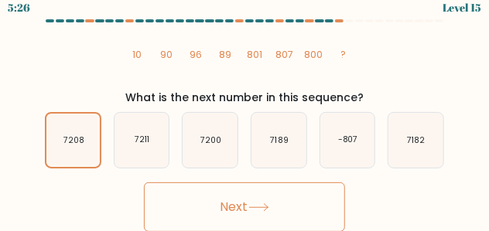
click at [259, 216] on button "Next" at bounding box center [244, 208] width 201 height 50
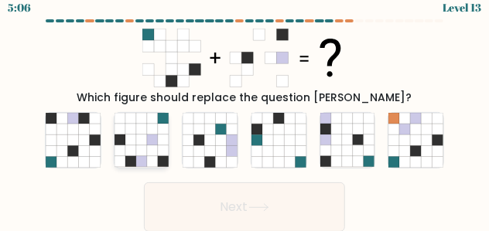
click at [149, 136] on icon at bounding box center [152, 140] width 11 height 11
click at [245, 112] on input "b." at bounding box center [245, 110] width 1 height 4
radio input "true"
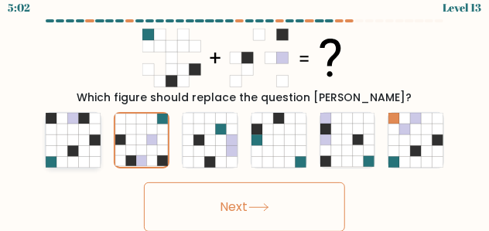
click at [92, 129] on icon at bounding box center [94, 129] width 11 height 11
click at [245, 112] on input "a." at bounding box center [245, 110] width 1 height 4
radio input "true"
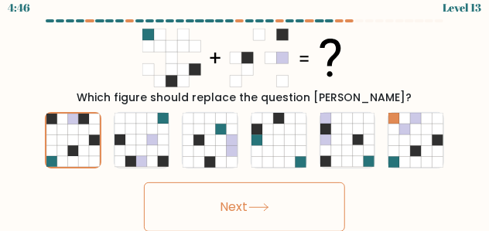
click at [218, 202] on button "Next" at bounding box center [244, 208] width 201 height 50
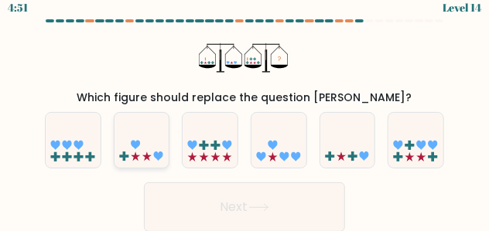
click at [147, 136] on icon at bounding box center [142, 141] width 55 height 46
click at [245, 112] on input "b." at bounding box center [245, 110] width 1 height 4
radio input "true"
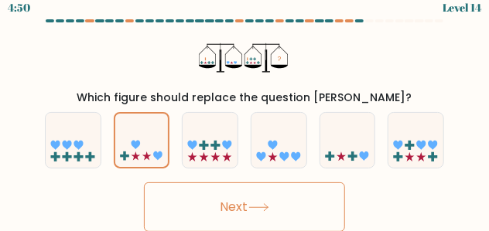
click at [259, 207] on icon at bounding box center [258, 207] width 19 height 7
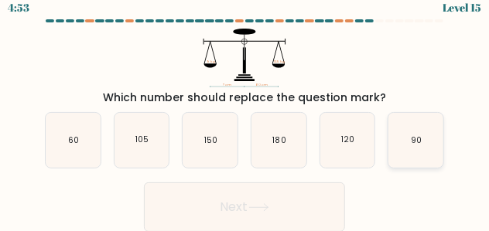
click at [405, 138] on icon "90" at bounding box center [416, 140] width 55 height 55
click at [245, 112] on input "f. 90" at bounding box center [245, 110] width 1 height 4
radio input "true"
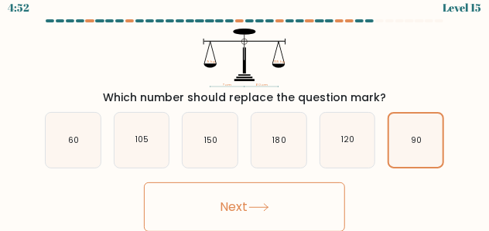
click at [276, 194] on button "Next" at bounding box center [244, 208] width 201 height 50
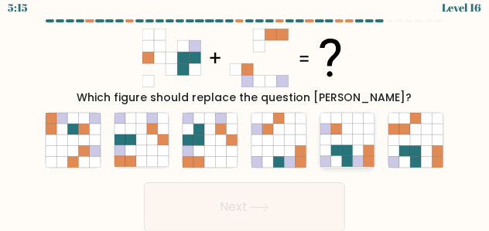
click at [346, 136] on icon at bounding box center [347, 140] width 11 height 11
click at [245, 112] on input "e." at bounding box center [245, 110] width 1 height 4
radio input "true"
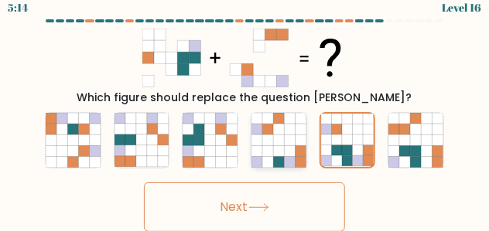
click at [269, 156] on icon at bounding box center [267, 151] width 11 height 11
click at [245, 112] on input "d." at bounding box center [245, 110] width 1 height 4
radio input "true"
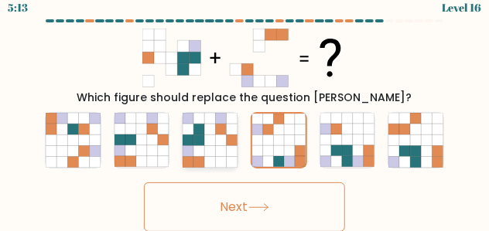
click at [187, 132] on icon at bounding box center [188, 129] width 11 height 11
click at [245, 112] on input "c." at bounding box center [245, 110] width 1 height 4
radio input "true"
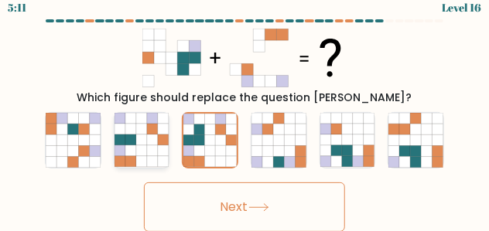
click at [161, 139] on icon at bounding box center [163, 140] width 11 height 11
click at [245, 112] on input "b." at bounding box center [245, 110] width 1 height 4
radio input "true"
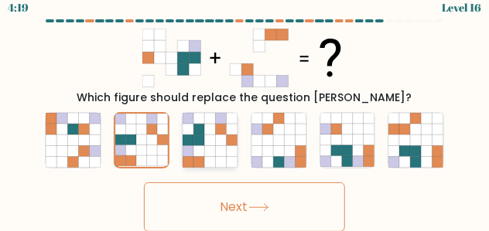
click at [198, 142] on icon at bounding box center [199, 140] width 11 height 11
click at [245, 112] on input "c." at bounding box center [245, 110] width 1 height 4
radio input "true"
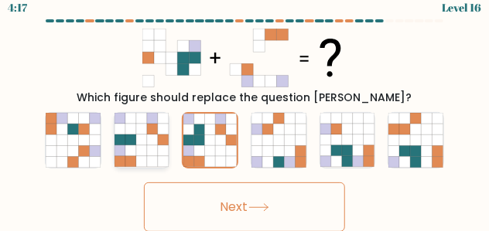
click at [137, 137] on icon at bounding box center [141, 140] width 11 height 11
click at [245, 112] on input "b." at bounding box center [245, 110] width 1 height 4
radio input "true"
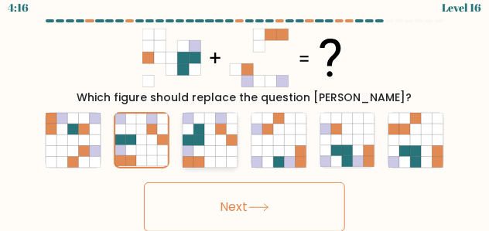
click at [194, 139] on icon at bounding box center [199, 140] width 11 height 11
click at [245, 112] on input "c." at bounding box center [245, 110] width 1 height 4
radio input "true"
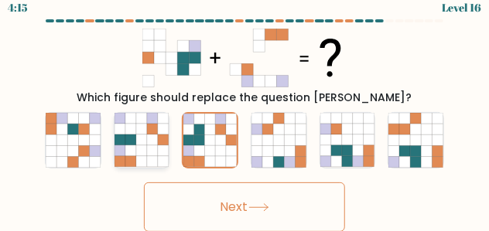
click at [117, 125] on icon at bounding box center [120, 129] width 11 height 11
click at [245, 112] on input "b." at bounding box center [245, 110] width 1 height 4
radio input "true"
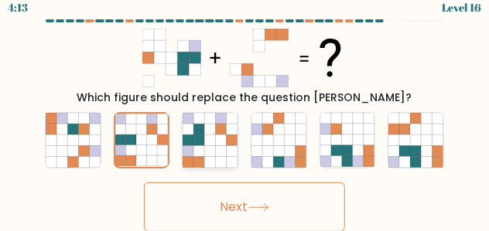
click at [211, 118] on icon at bounding box center [210, 118] width 11 height 11
click at [245, 112] on input "c." at bounding box center [245, 110] width 1 height 4
radio input "true"
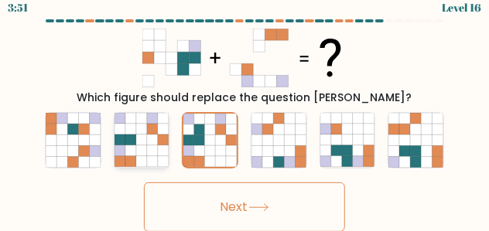
click at [139, 139] on icon at bounding box center [141, 140] width 11 height 11
click at [245, 112] on input "b." at bounding box center [245, 110] width 1 height 4
radio input "true"
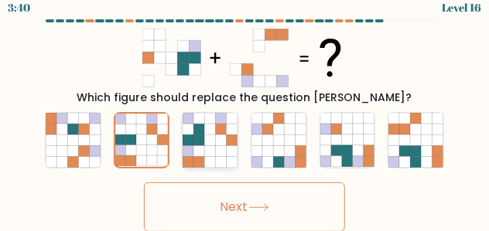
click at [220, 133] on icon at bounding box center [221, 129] width 11 height 11
click at [245, 112] on input "c." at bounding box center [245, 110] width 1 height 4
radio input "true"
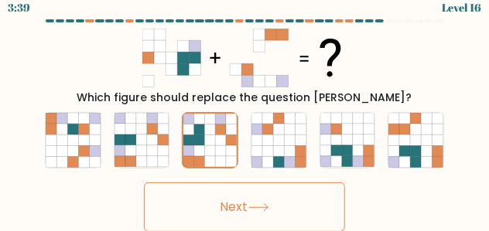
click at [239, 212] on button "Next" at bounding box center [244, 208] width 201 height 50
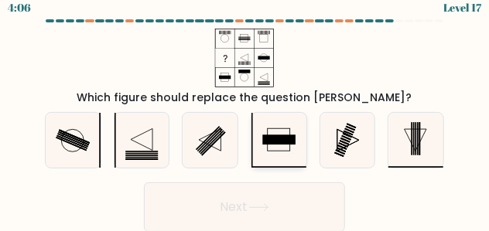
click at [269, 149] on icon at bounding box center [279, 140] width 55 height 55
click at [245, 112] on input "d." at bounding box center [245, 110] width 1 height 4
radio input "true"
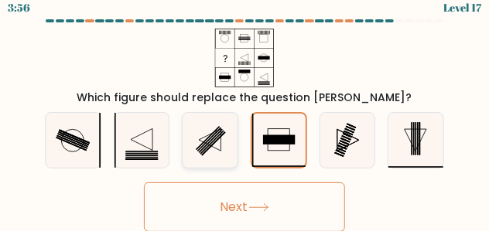
click at [219, 139] on icon at bounding box center [210, 140] width 55 height 55
click at [245, 112] on input "c." at bounding box center [245, 110] width 1 height 4
radio input "true"
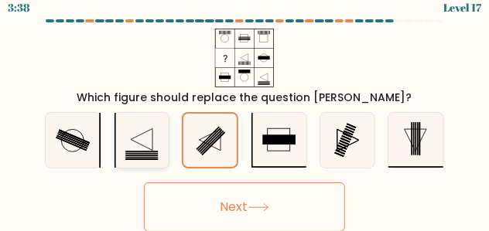
click at [154, 137] on icon at bounding box center [142, 140] width 55 height 55
click at [245, 112] on input "b." at bounding box center [245, 110] width 1 height 4
radio input "true"
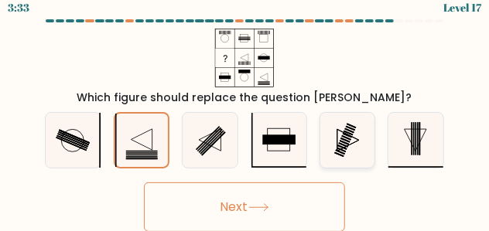
click at [341, 134] on icon at bounding box center [347, 140] width 55 height 55
click at [245, 112] on input "e." at bounding box center [245, 110] width 1 height 4
radio input "true"
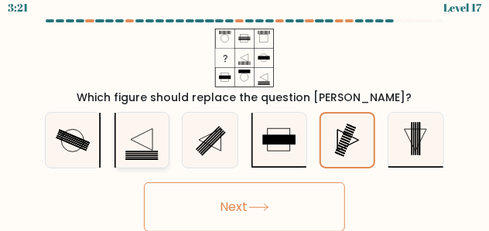
click at [151, 131] on icon at bounding box center [142, 140] width 55 height 55
click at [245, 112] on input "b." at bounding box center [245, 110] width 1 height 4
radio input "true"
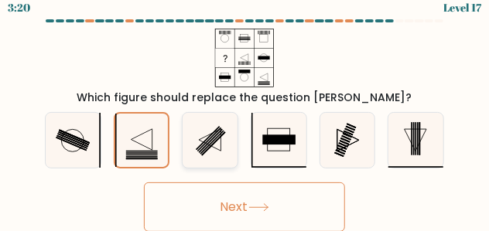
click at [218, 143] on icon at bounding box center [210, 140] width 55 height 55
click at [245, 112] on input "c." at bounding box center [245, 110] width 1 height 4
radio input "true"
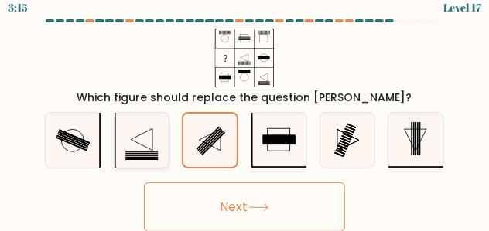
click at [139, 134] on icon at bounding box center [142, 140] width 55 height 55
click at [245, 112] on input "b." at bounding box center [245, 110] width 1 height 4
radio input "true"
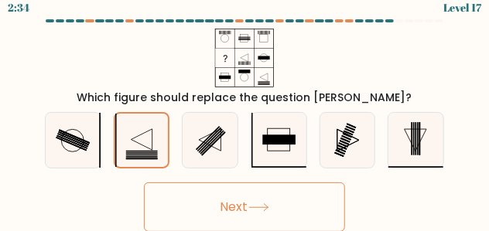
click at [235, 205] on button "Next" at bounding box center [244, 208] width 201 height 50
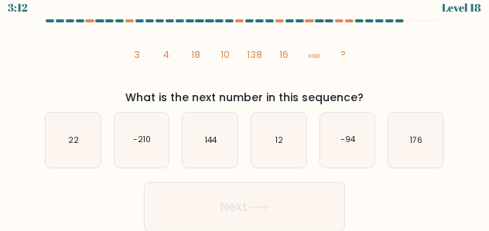
drag, startPoint x: 126, startPoint y: 49, endPoint x: 320, endPoint y: 97, distance: 200.1
click at [320, 97] on div "image/svg+xml 3 4 18 10 138 16 1098 ? What is the next number in this sequence?" at bounding box center [245, 67] width 418 height 77
click at [371, 97] on div "What is the next number in this sequence?" at bounding box center [245, 98] width 406 height 16
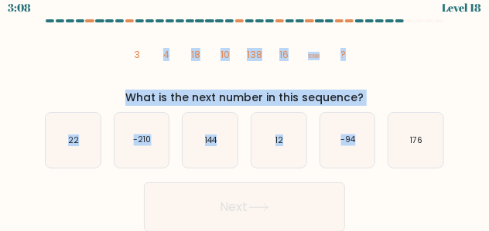
drag, startPoint x: 366, startPoint y: 99, endPoint x: 138, endPoint y: 51, distance: 233.4
click at [138, 51] on form at bounding box center [244, 125] width 489 height 213
click at [137, 51] on tspan "3" at bounding box center [137, 54] width 6 height 13
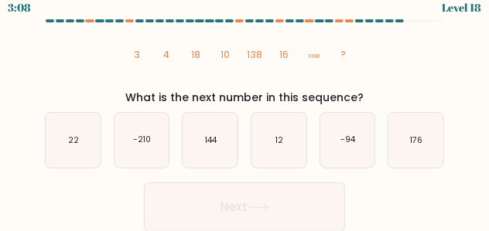
click at [137, 51] on tspan "3" at bounding box center [137, 54] width 6 height 13
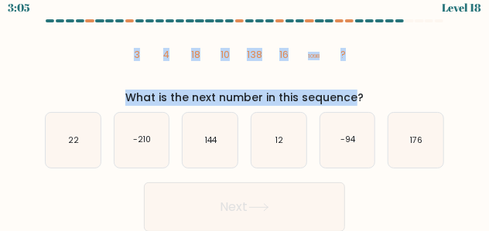
drag, startPoint x: 133, startPoint y: 52, endPoint x: 274, endPoint y: 97, distance: 147.9
click at [274, 97] on div "image/svg+xml 3 4 18 10 138 16 1098 ? What is the next number in this sequence?" at bounding box center [245, 67] width 418 height 77
click at [121, 56] on div "image/svg+xml 3 4 18 10 138 16 1098 ? What is the next number in this sequence?" at bounding box center [245, 67] width 418 height 77
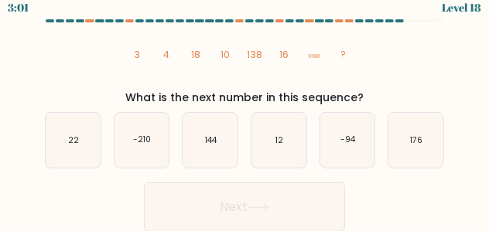
drag, startPoint x: 129, startPoint y: 50, endPoint x: 368, endPoint y: 96, distance: 243.5
click at [368, 96] on div "image/svg+xml 3 4 18 10 138 16 1098 ? What is the next number in this sequence?" at bounding box center [245, 67] width 418 height 77
copy div "3 4 18 10 138 16 1098 ? What is the next number in this sequence?"
click at [357, 79] on icon "image/svg+xml 3 4 18 10 138 16 1098 ?" at bounding box center [244, 58] width 235 height 59
click at [82, 139] on icon "22" at bounding box center [73, 140] width 55 height 55
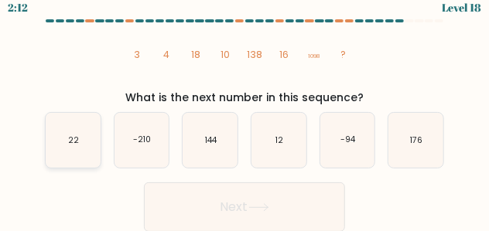
click at [245, 112] on input "a. 22" at bounding box center [245, 110] width 1 height 4
radio input "true"
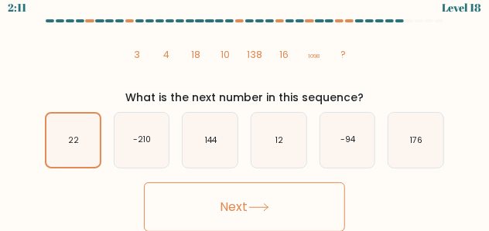
click at [212, 192] on button "Next" at bounding box center [244, 208] width 201 height 50
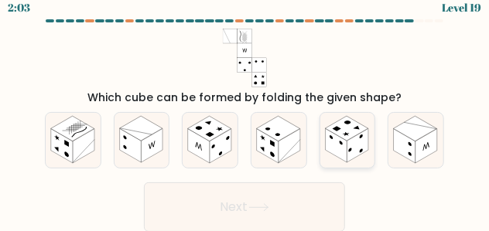
click at [350, 137] on rect at bounding box center [346, 128] width 43 height 25
click at [245, 112] on input "e." at bounding box center [245, 110] width 1 height 4
radio input "true"
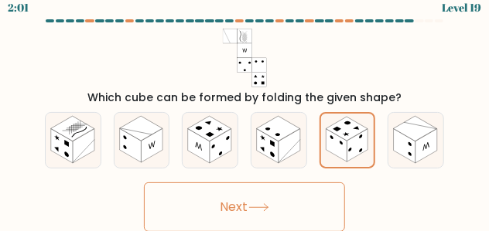
click at [249, 207] on button "Next" at bounding box center [244, 208] width 201 height 50
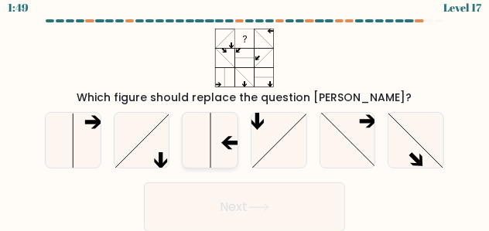
click at [221, 141] on icon at bounding box center [210, 140] width 55 height 55
click at [245, 112] on input "c." at bounding box center [245, 110] width 1 height 4
radio input "true"
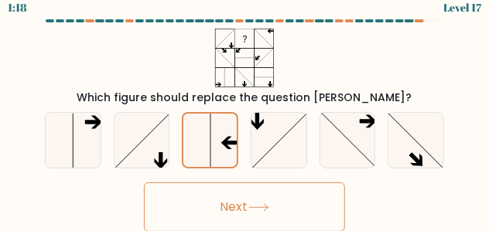
click at [260, 207] on icon at bounding box center [258, 208] width 21 height 9
click at [256, 209] on icon at bounding box center [258, 208] width 21 height 9
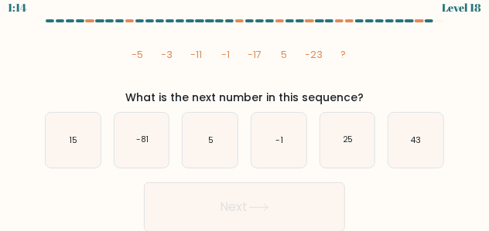
click at [256, 209] on icon at bounding box center [258, 208] width 21 height 9
click at [345, 73] on icon "image/svg+xml -5 -3 -11 -1 -17 5 -23 ?" at bounding box center [244, 58] width 235 height 59
drag, startPoint x: 130, startPoint y: 50, endPoint x: 362, endPoint y: 95, distance: 235.9
click at [362, 95] on div "image/svg+xml -5 -3 -11 -1 -17 5 -23 ? What is the next number in this sequence?" at bounding box center [245, 67] width 418 height 77
copy div "-5 -3 -11 -1 -17 5 -23 ? What is the next number in this sequence?"
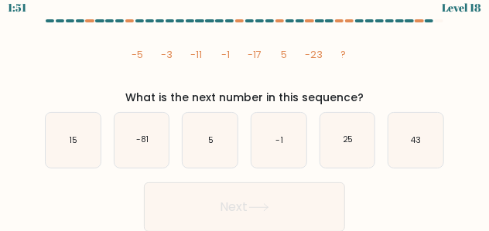
click at [362, 95] on div "What is the next number in this sequence?" at bounding box center [245, 98] width 406 height 16
click at [83, 131] on icon "15" at bounding box center [73, 140] width 55 height 55
click at [245, 112] on input "a. 15" at bounding box center [245, 110] width 1 height 4
radio input "true"
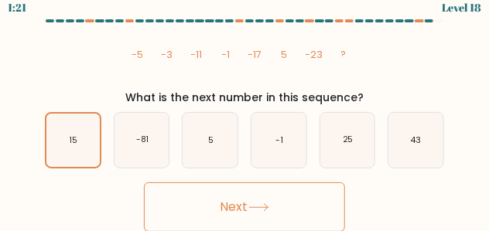
click at [234, 209] on button "Next" at bounding box center [244, 208] width 201 height 50
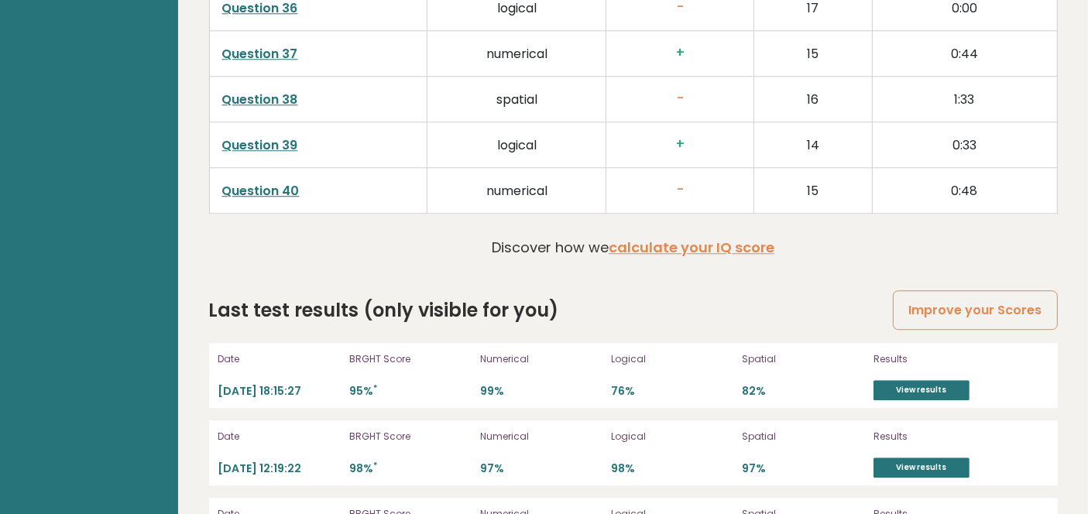
scroll to position [4328, 0]
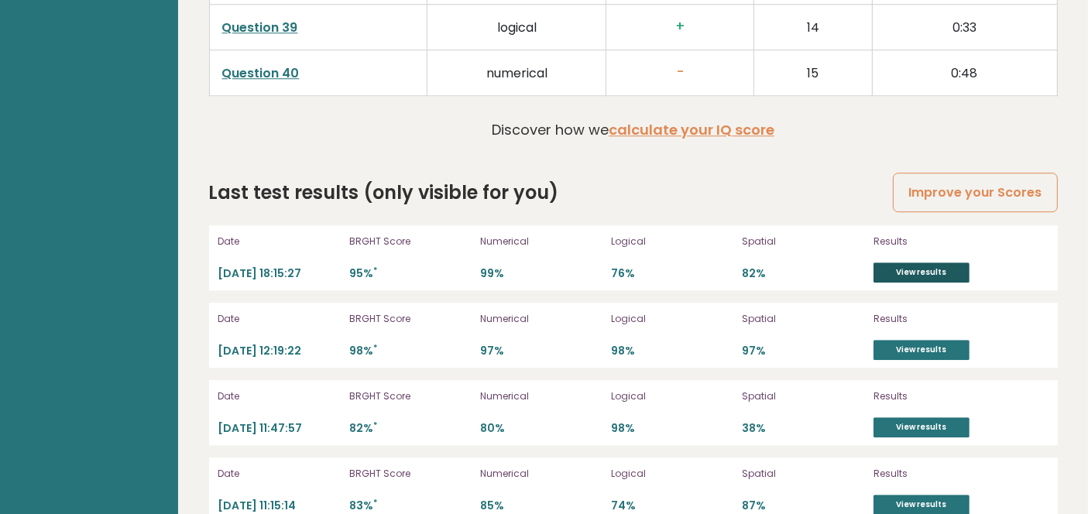
click at [488, 224] on link "View results" at bounding box center [921, 272] width 96 height 20
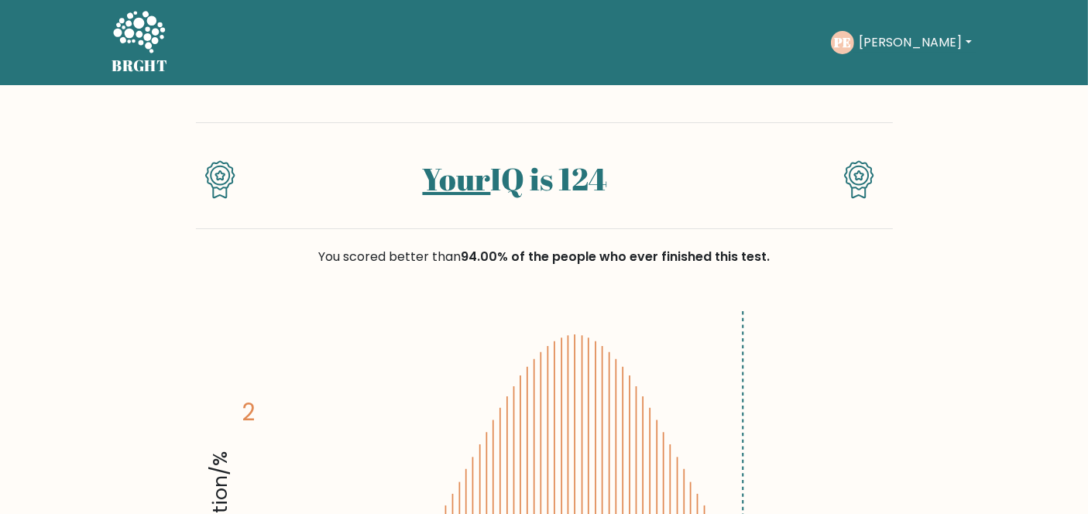
drag, startPoint x: 499, startPoint y: 179, endPoint x: 667, endPoint y: 172, distance: 168.1
click at [667, 172] on h1 "Your IQ is 124" at bounding box center [514, 178] width 504 height 37
